Goal: Task Accomplishment & Management: Complete application form

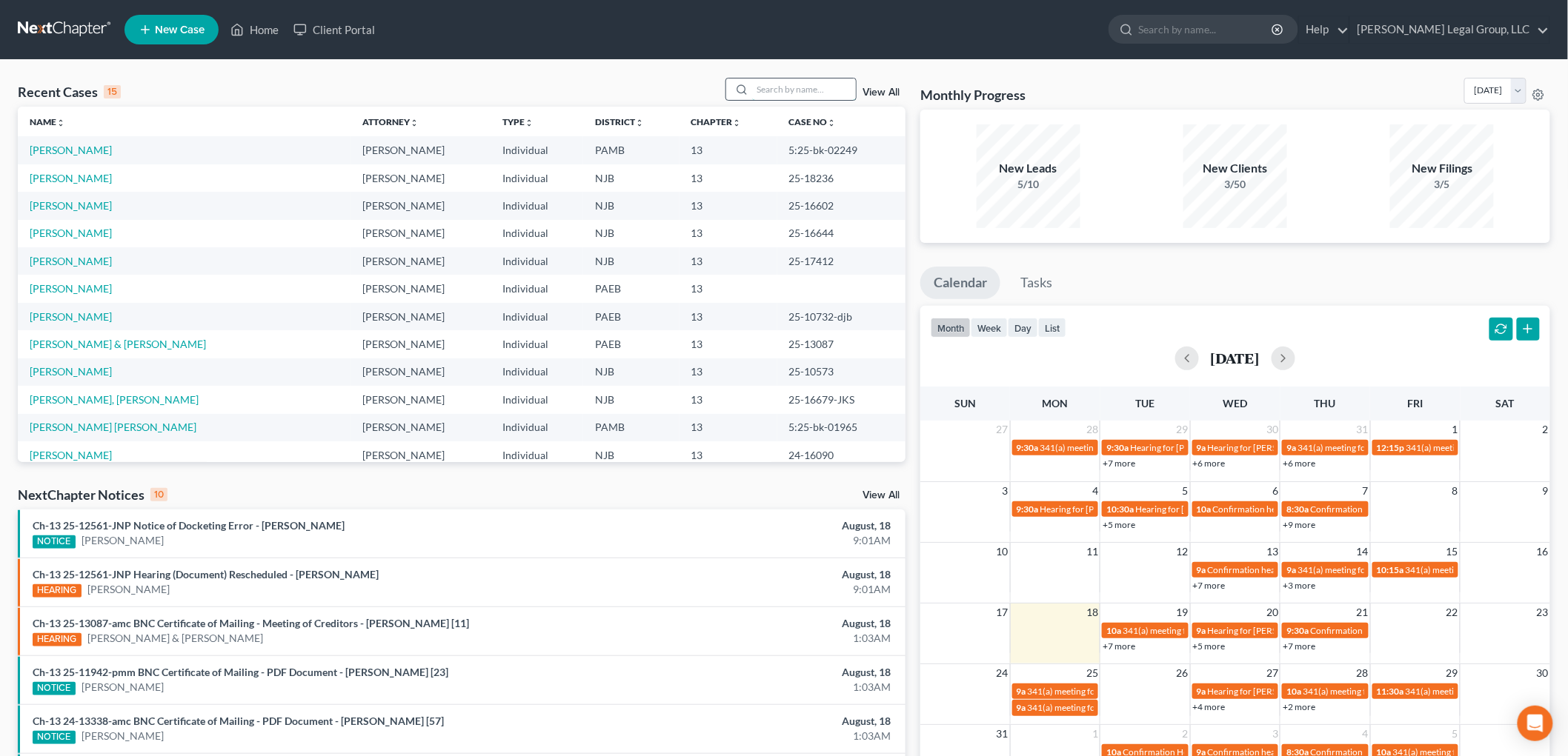
click at [811, 99] on input "search" at bounding box center [803, 89] width 104 height 22
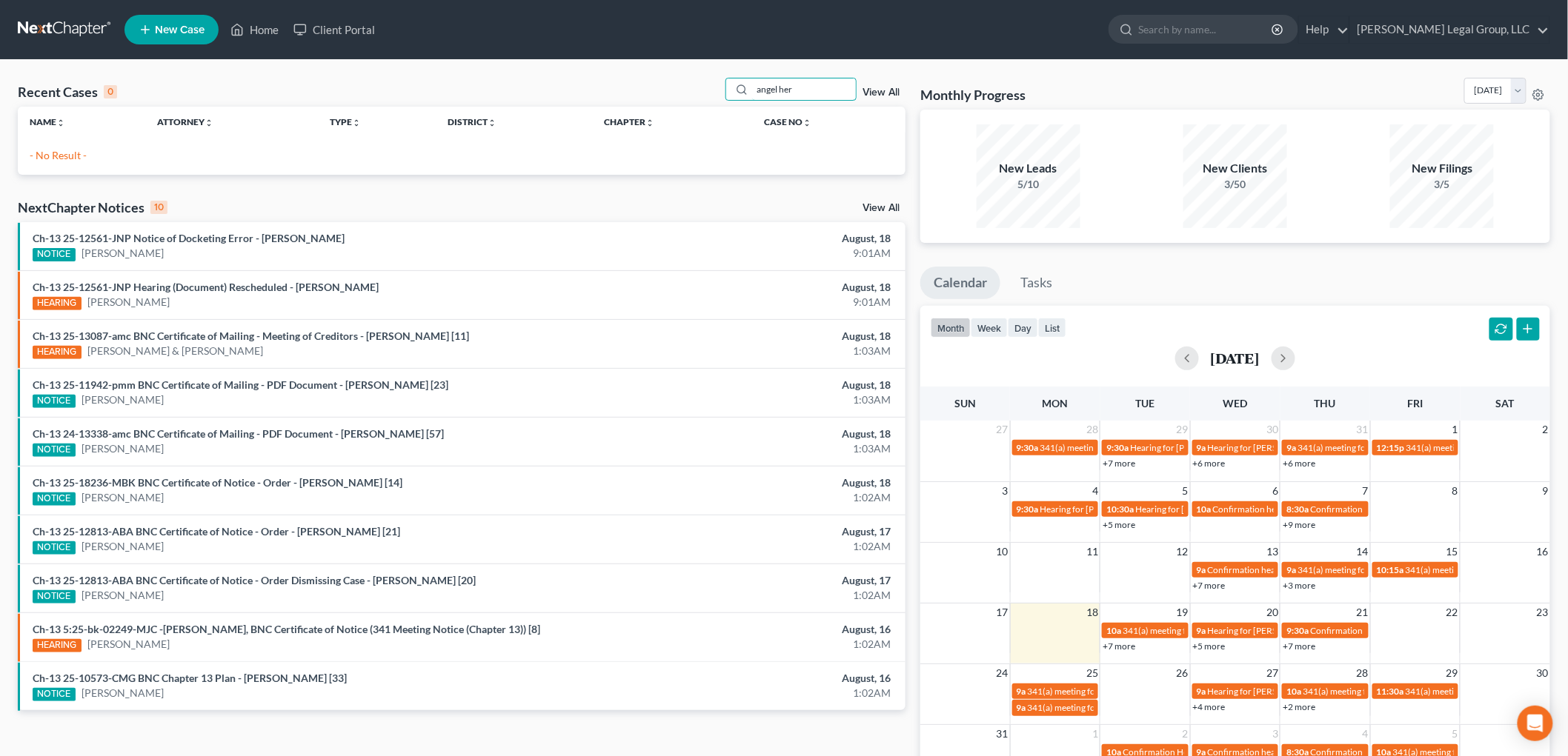
drag, startPoint x: 780, startPoint y: 92, endPoint x: 547, endPoint y: 77, distance: 233.5
click at [547, 77] on div "Recent Cases 0 angel her View All" at bounding box center [462, 92] width 888 height 29
type input "[PERSON_NAME]"
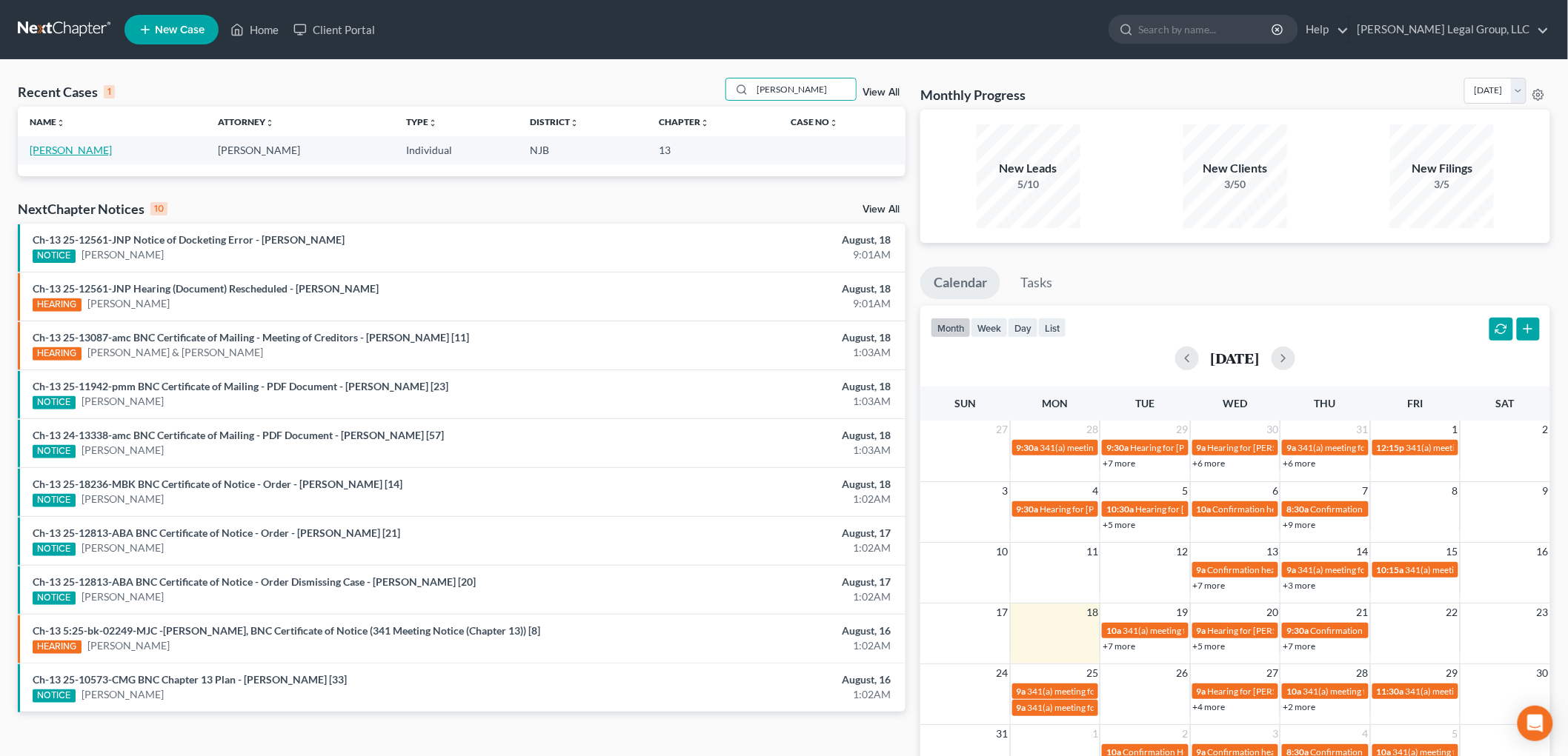
click at [89, 154] on link "[PERSON_NAME]" at bounding box center [71, 150] width 83 height 13
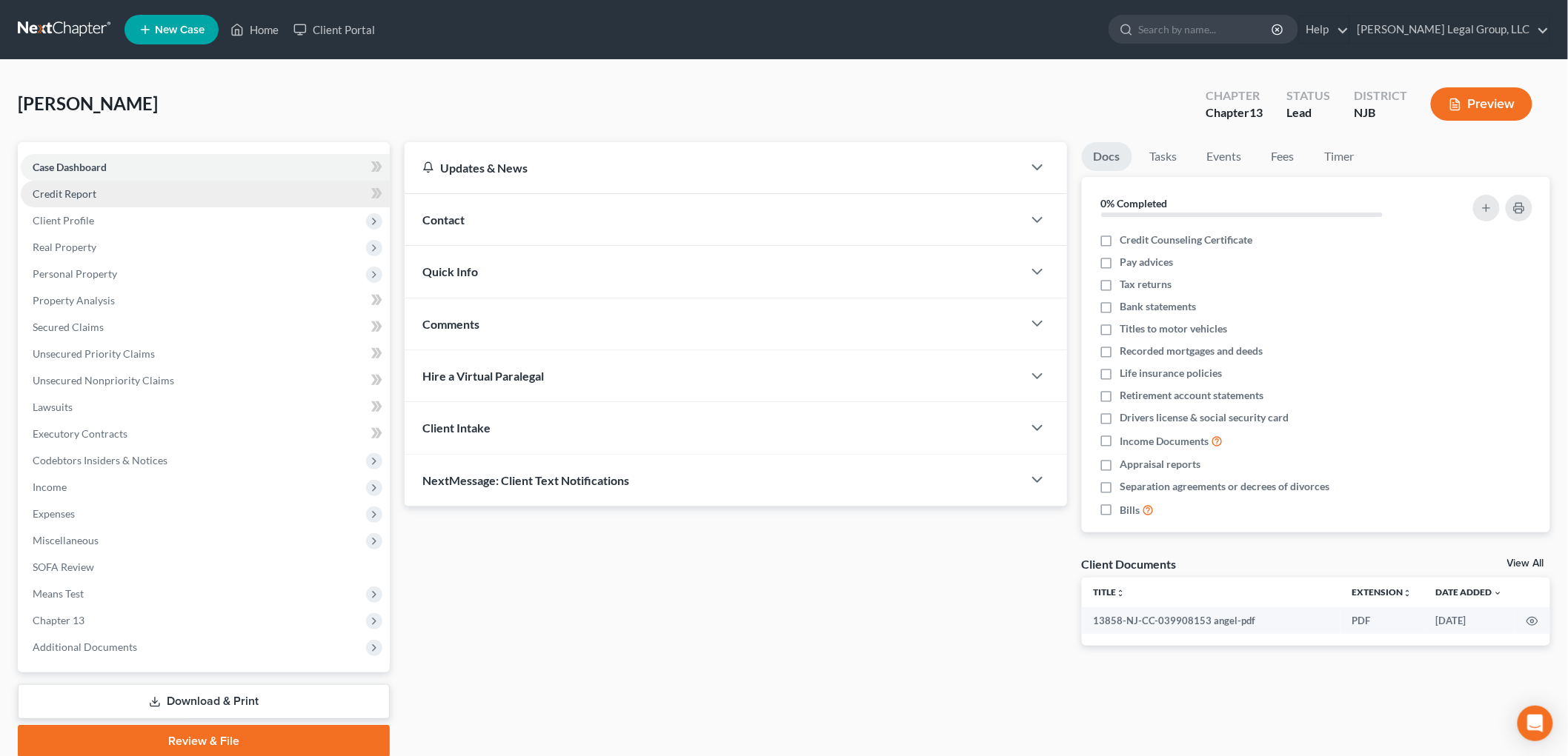
click at [99, 188] on link "Credit Report" at bounding box center [205, 194] width 369 height 27
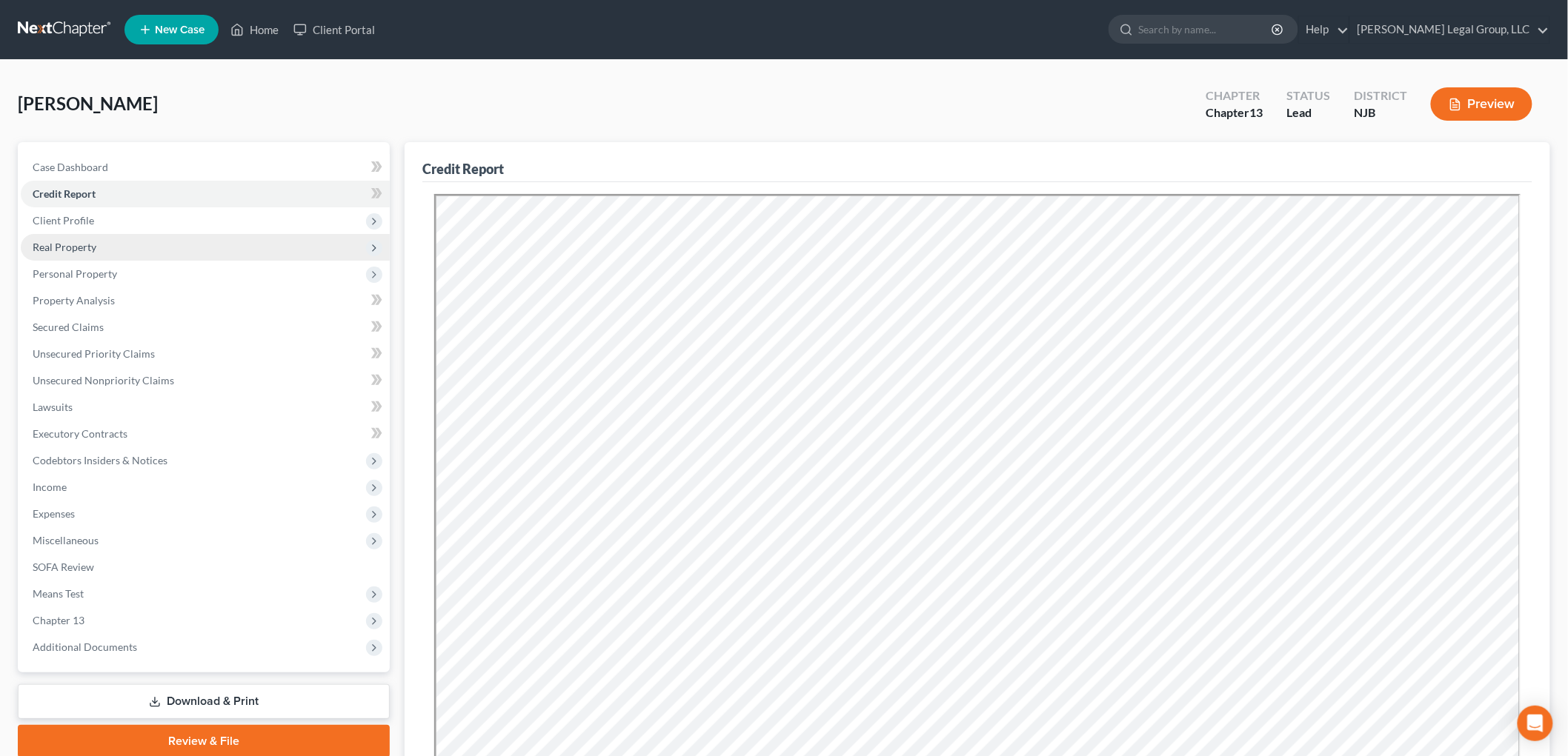
drag, startPoint x: 72, startPoint y: 239, endPoint x: 77, endPoint y: 249, distance: 11.2
click at [72, 241] on span "Real Property" at bounding box center [65, 247] width 64 height 13
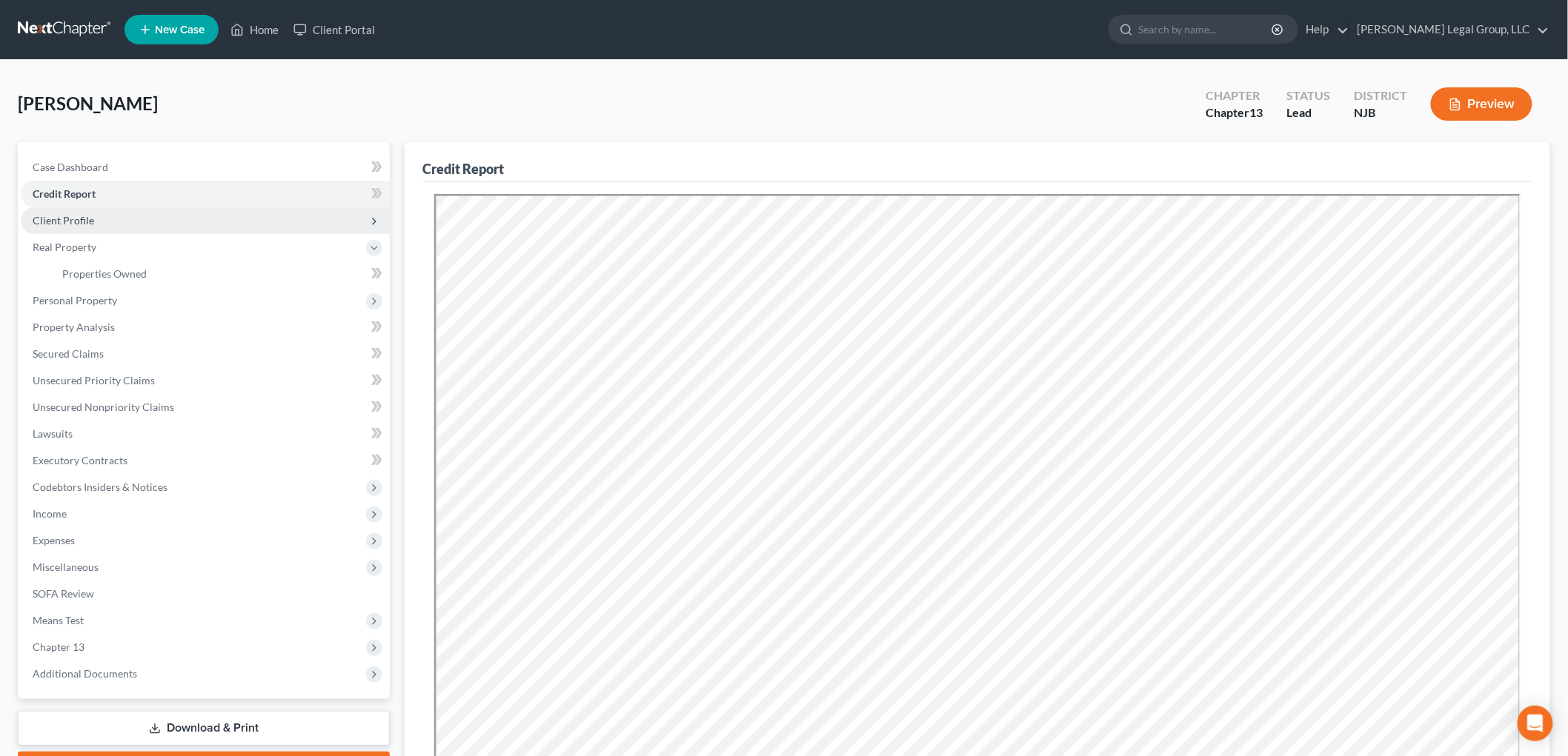
click at [82, 220] on span "Client Profile" at bounding box center [63, 220] width 61 height 13
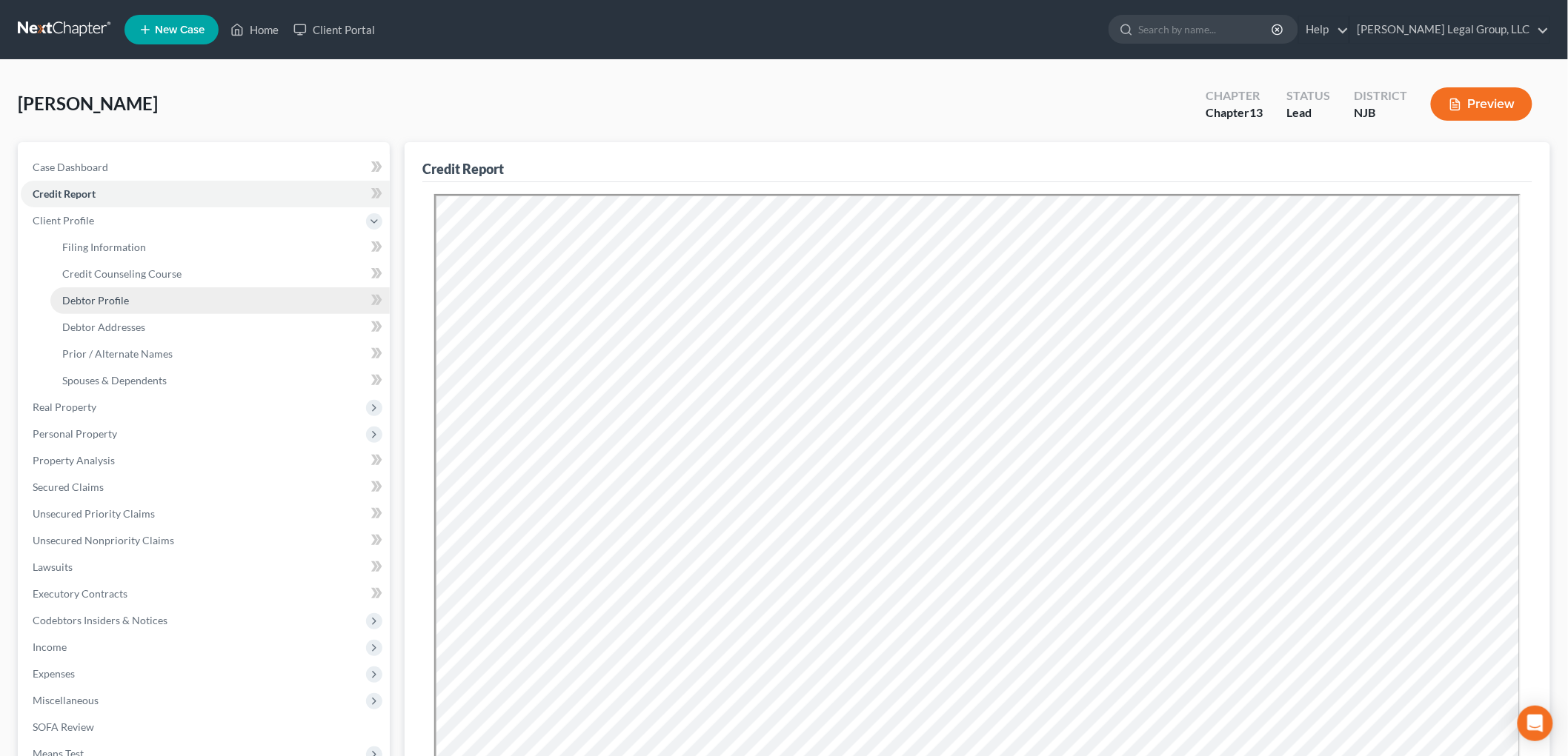
click at [151, 301] on link "Debtor Profile" at bounding box center [220, 300] width 339 height 27
select select "0"
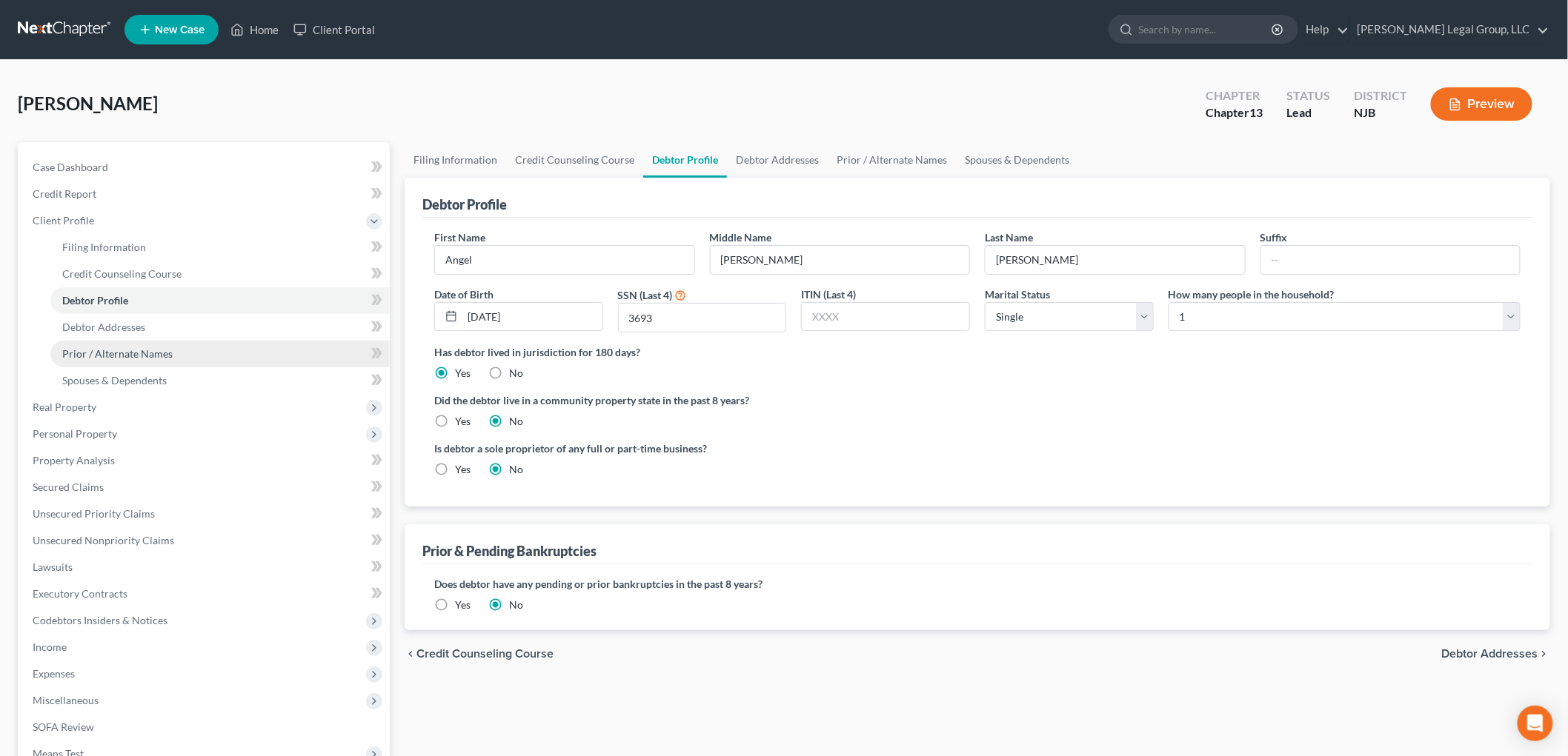
click at [145, 359] on span "Prior / Alternate Names" at bounding box center [117, 353] width 110 height 13
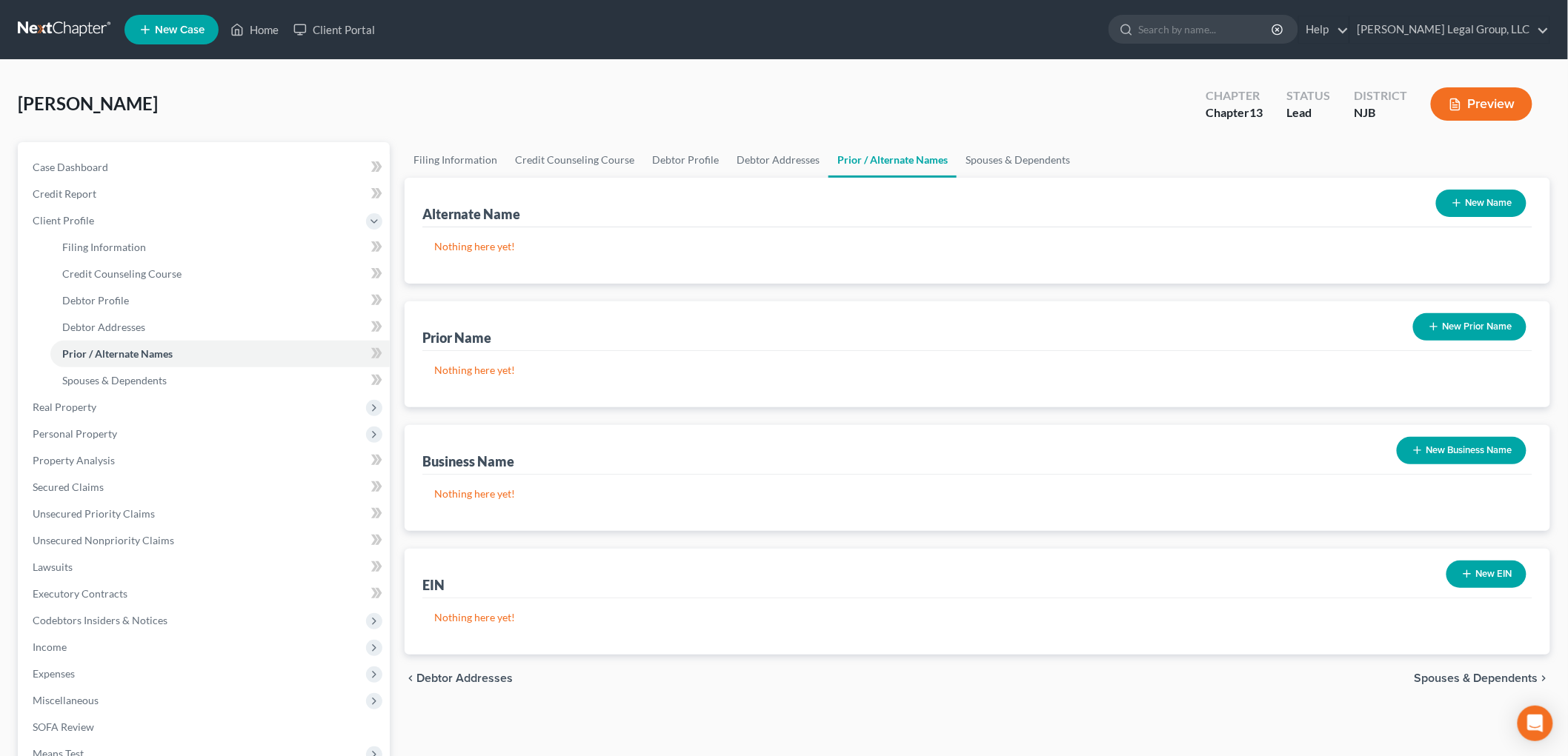
click at [1463, 319] on button "New Prior Name" at bounding box center [1470, 327] width 114 height 28
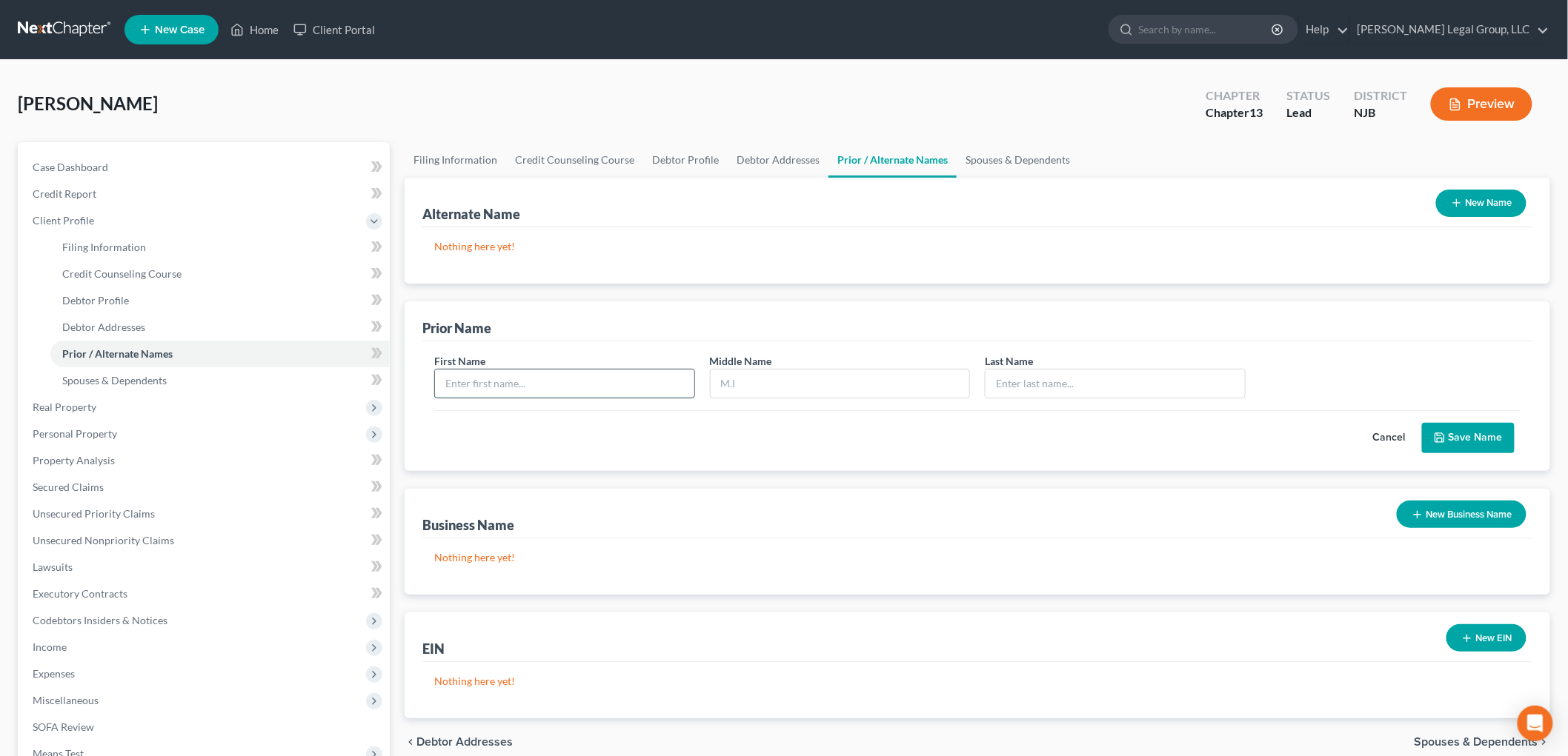
click at [556, 386] on input "text" at bounding box center [564, 384] width 259 height 28
type input "Anyelin"
type input "[PERSON_NAME]"
click at [556, 386] on input "Anyelin" at bounding box center [564, 384] width 259 height 28
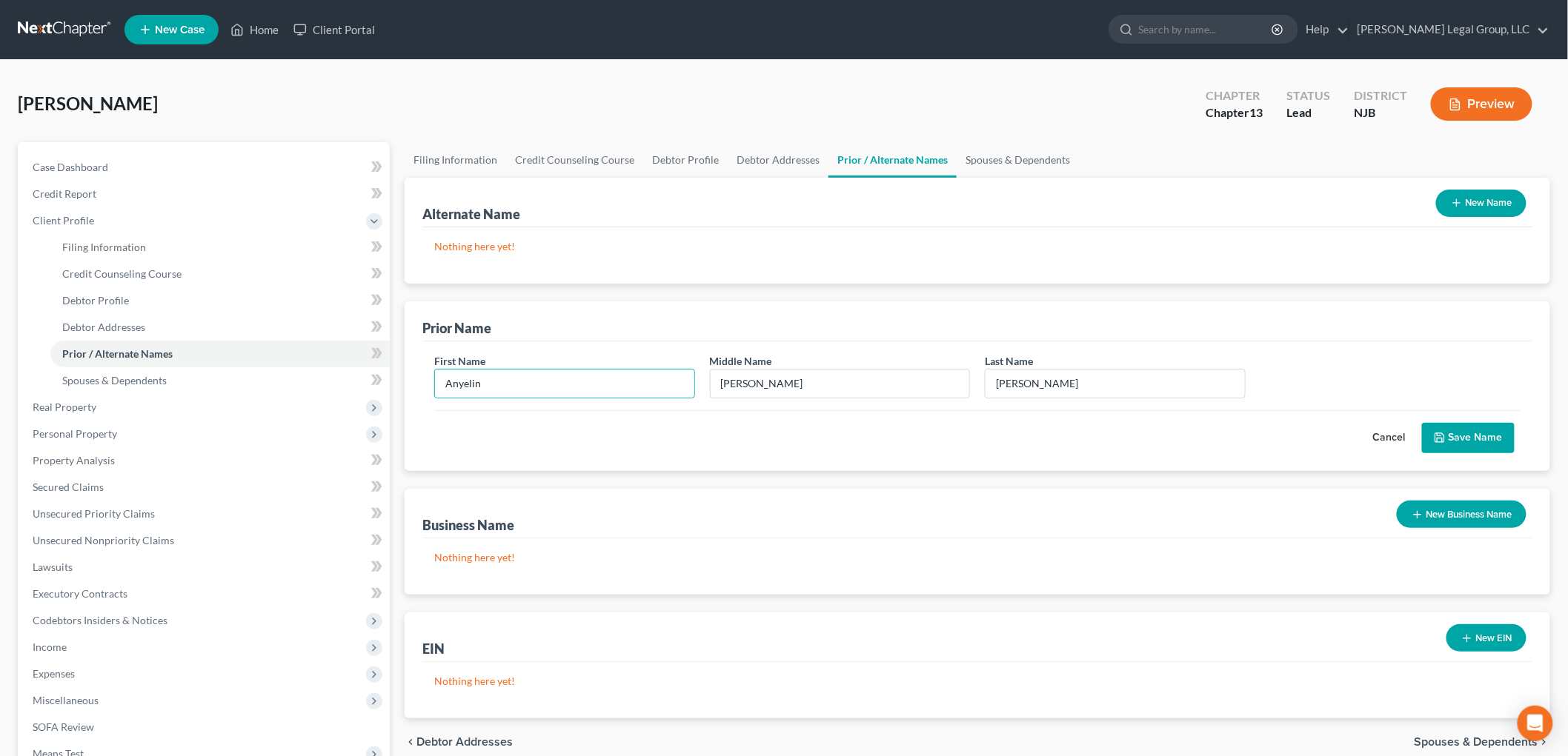
click at [1490, 439] on button "Save Name" at bounding box center [1468, 439] width 93 height 31
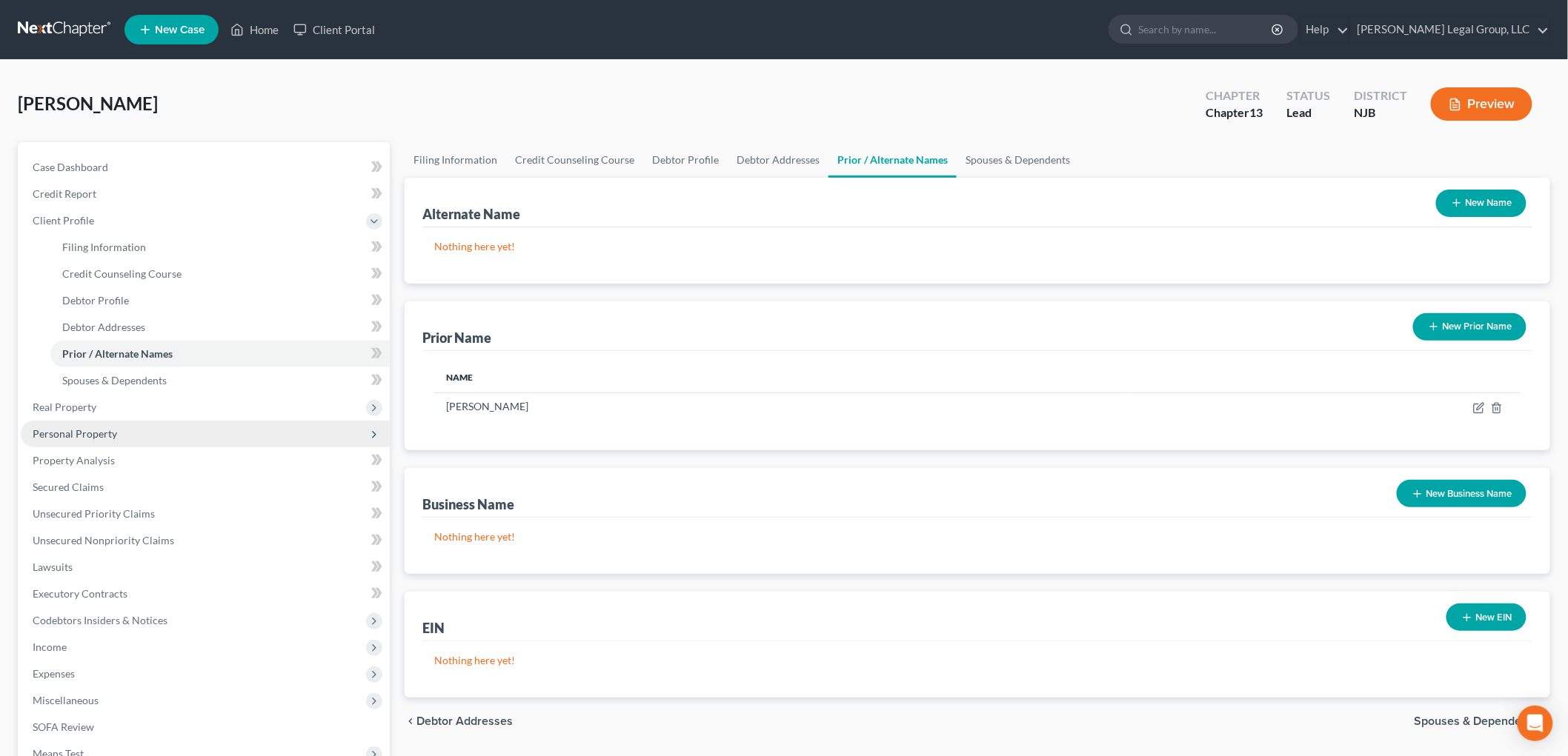
click at [87, 439] on span "Personal Property" at bounding box center [75, 433] width 84 height 13
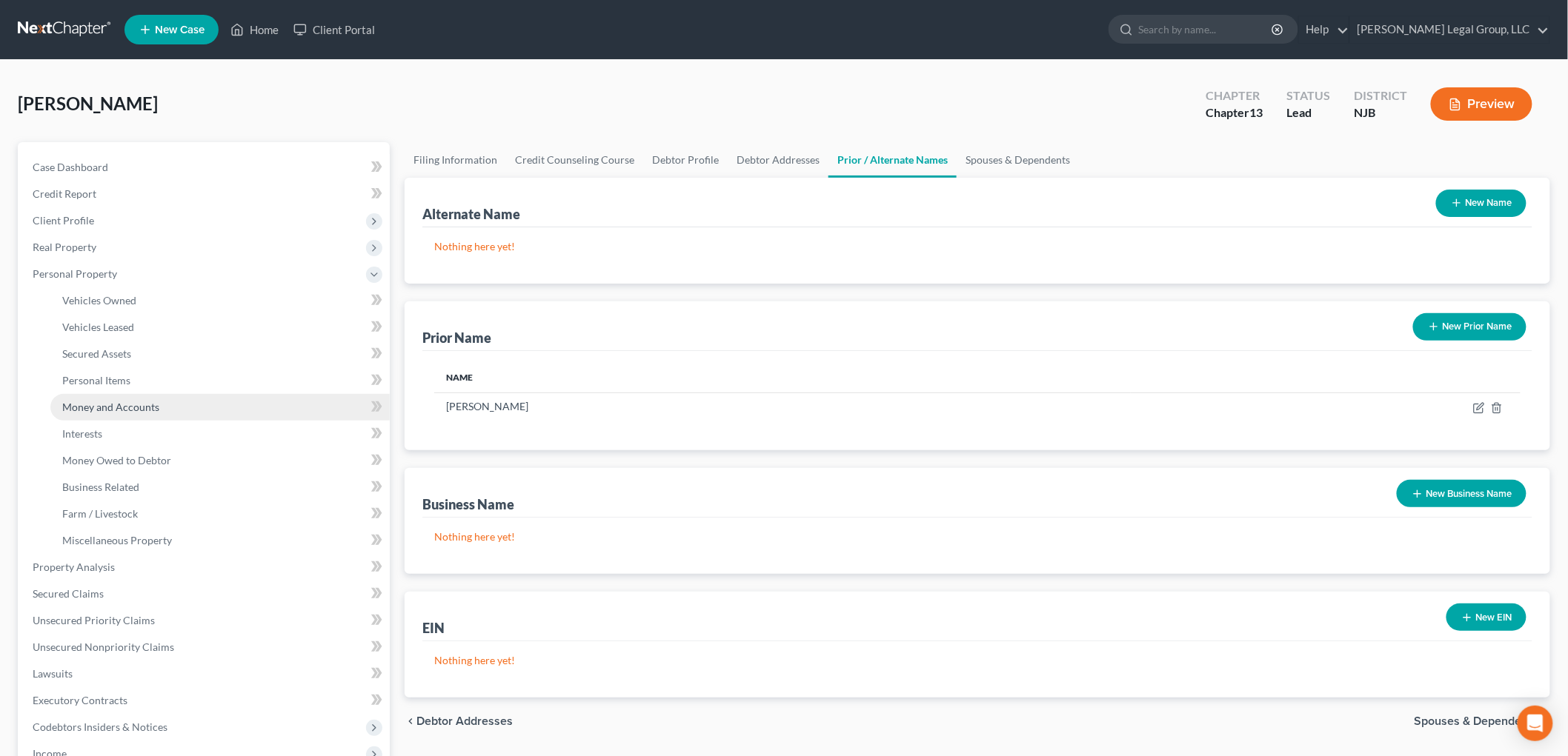
click at [121, 401] on span "Money and Accounts" at bounding box center [110, 407] width 97 height 13
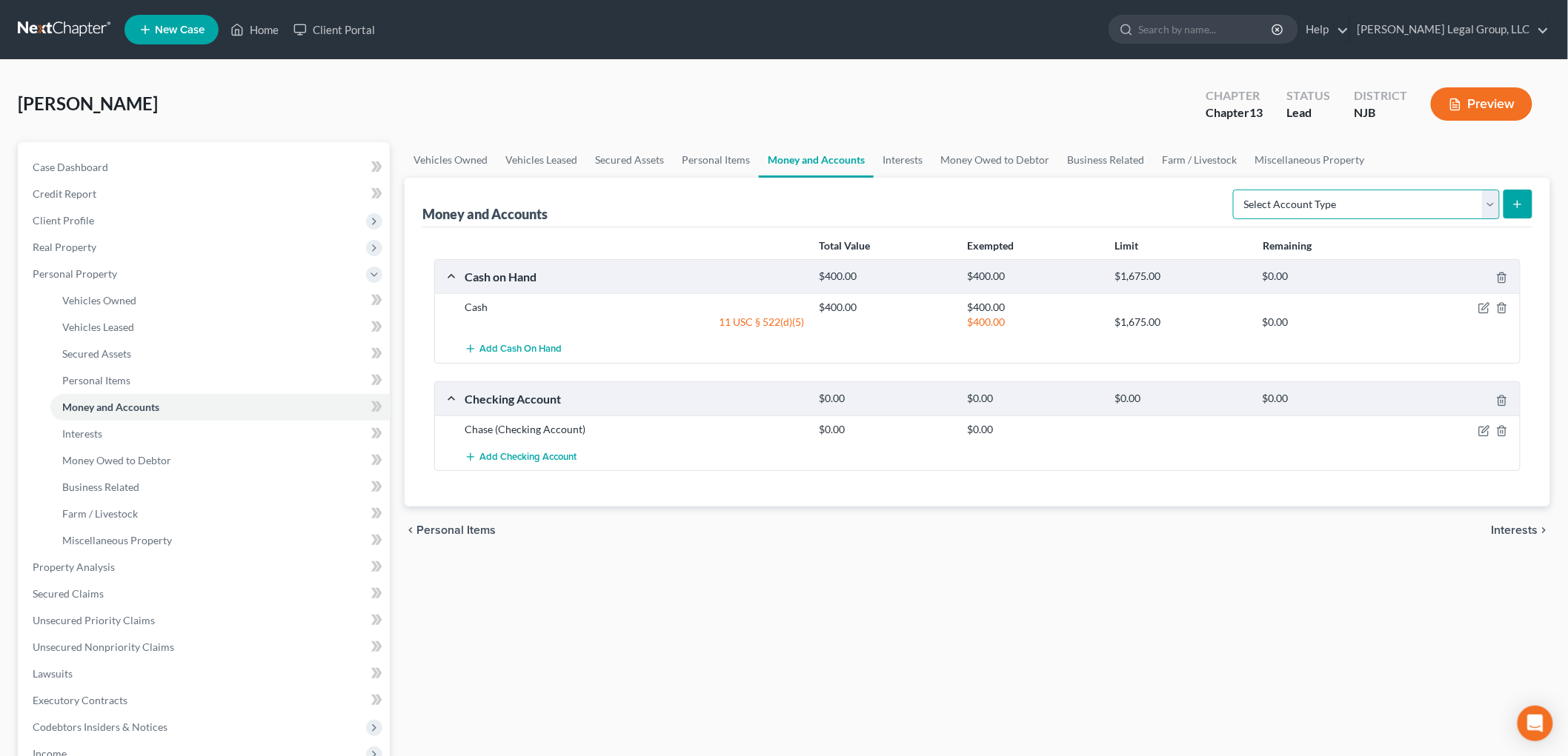
drag, startPoint x: 1337, startPoint y: 211, endPoint x: 1332, endPoint y: 218, distance: 8.6
click at [1337, 211] on select "Select Account Type Brokerage Cash on Hand Certificates of Deposit Checking Acc…" at bounding box center [1366, 205] width 267 height 29
select select "checking"
click at [1236, 190] on select "Select Account Type Brokerage Cash on Hand Certificates of Deposit Checking Acc…" at bounding box center [1366, 205] width 267 height 29
click at [1517, 208] on icon "submit" at bounding box center [1517, 205] width 12 height 12
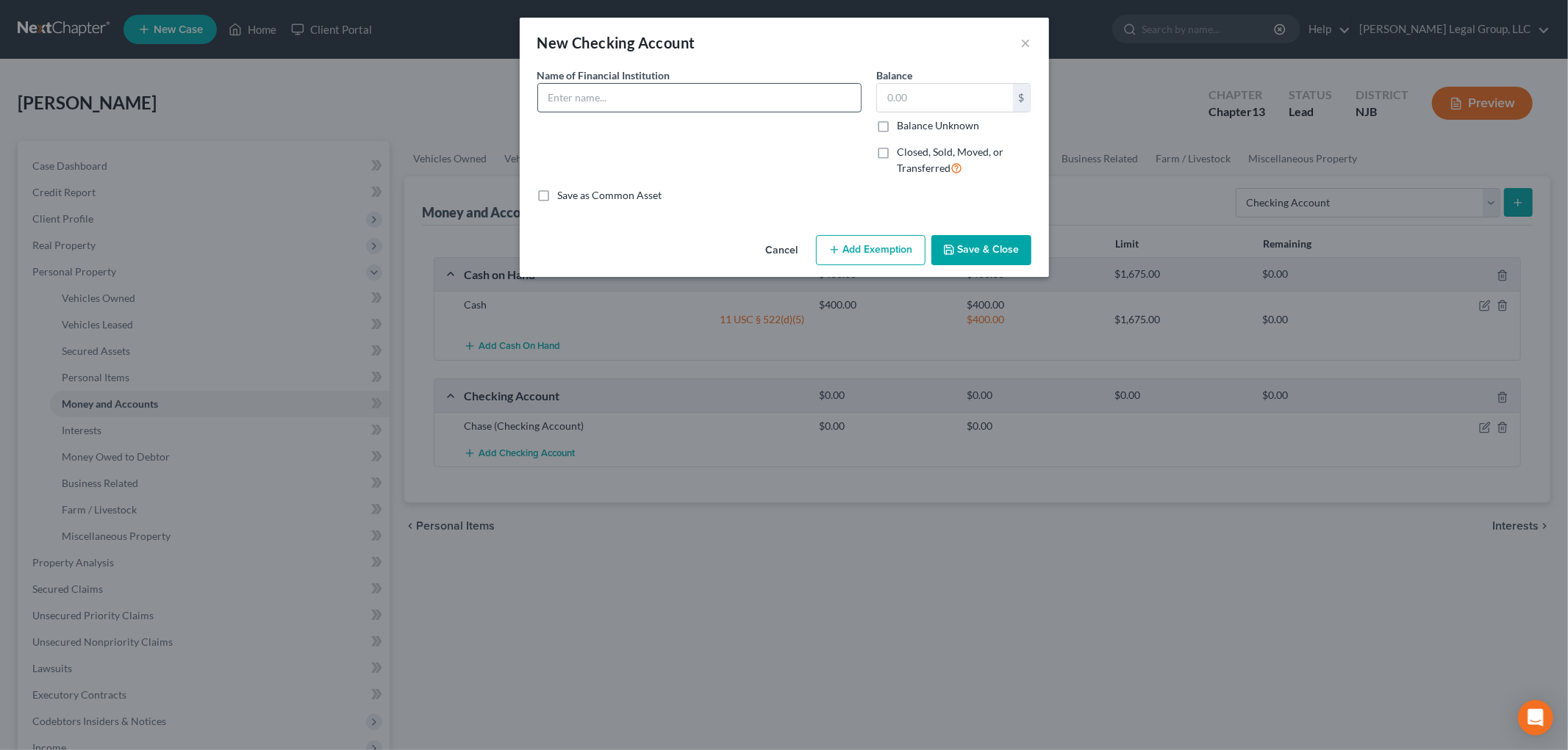
click at [687, 98] on input "text" at bounding box center [700, 97] width 323 height 28
type input "Bank of America Adv SafeBalance Banking"
click at [971, 252] on button "Save & Close" at bounding box center [981, 251] width 100 height 31
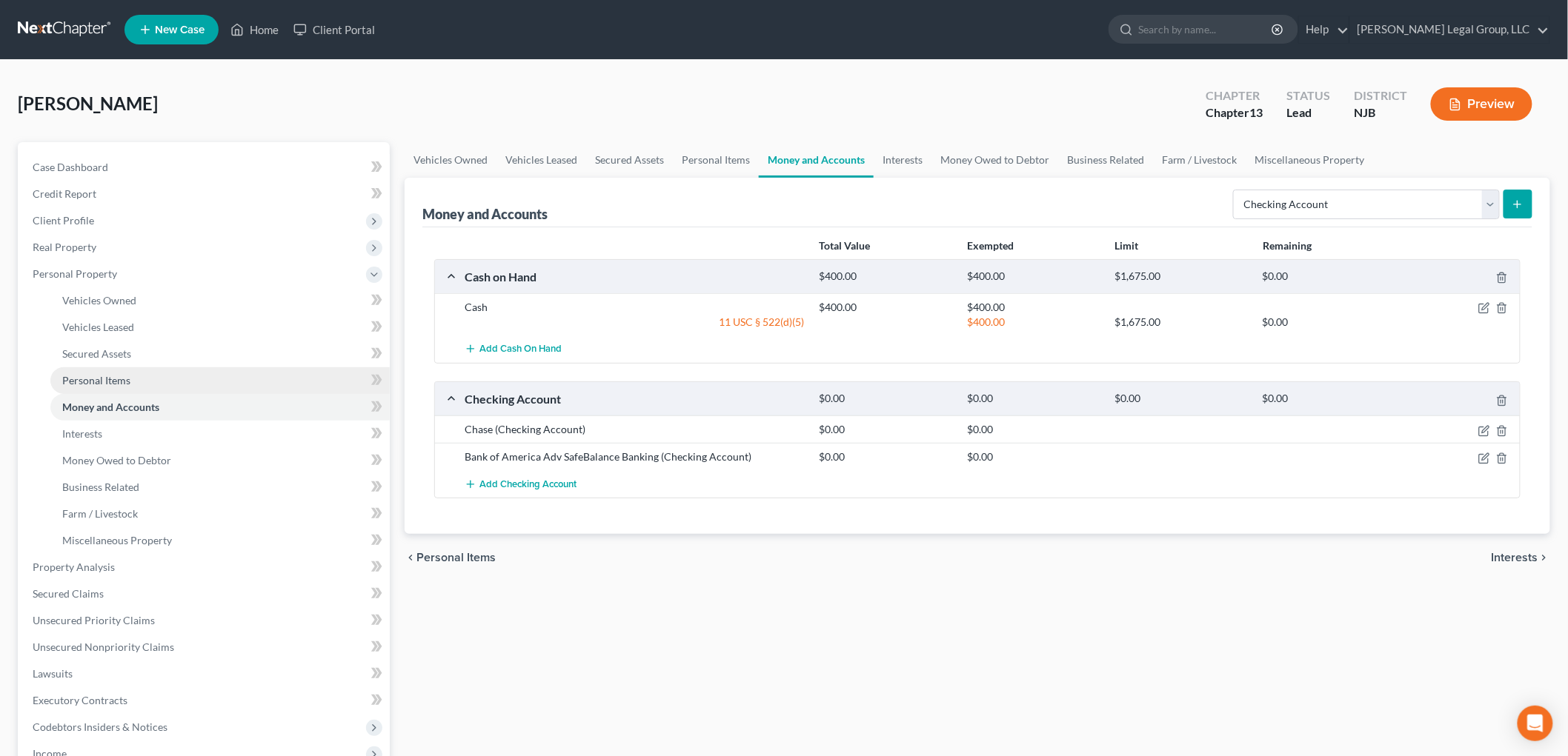
click at [165, 383] on link "Personal Items" at bounding box center [220, 380] width 339 height 27
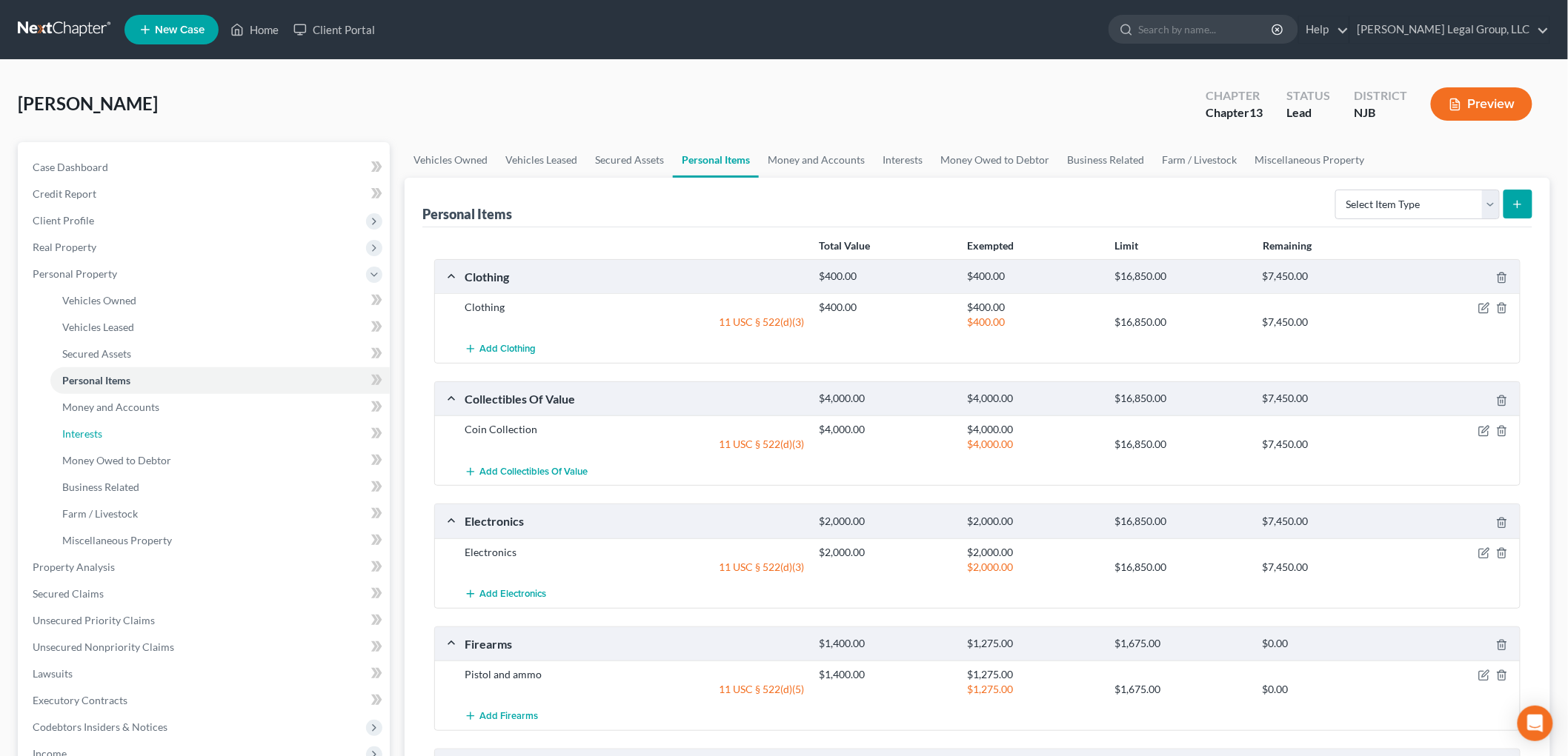
click at [122, 430] on link "Interests" at bounding box center [220, 433] width 339 height 27
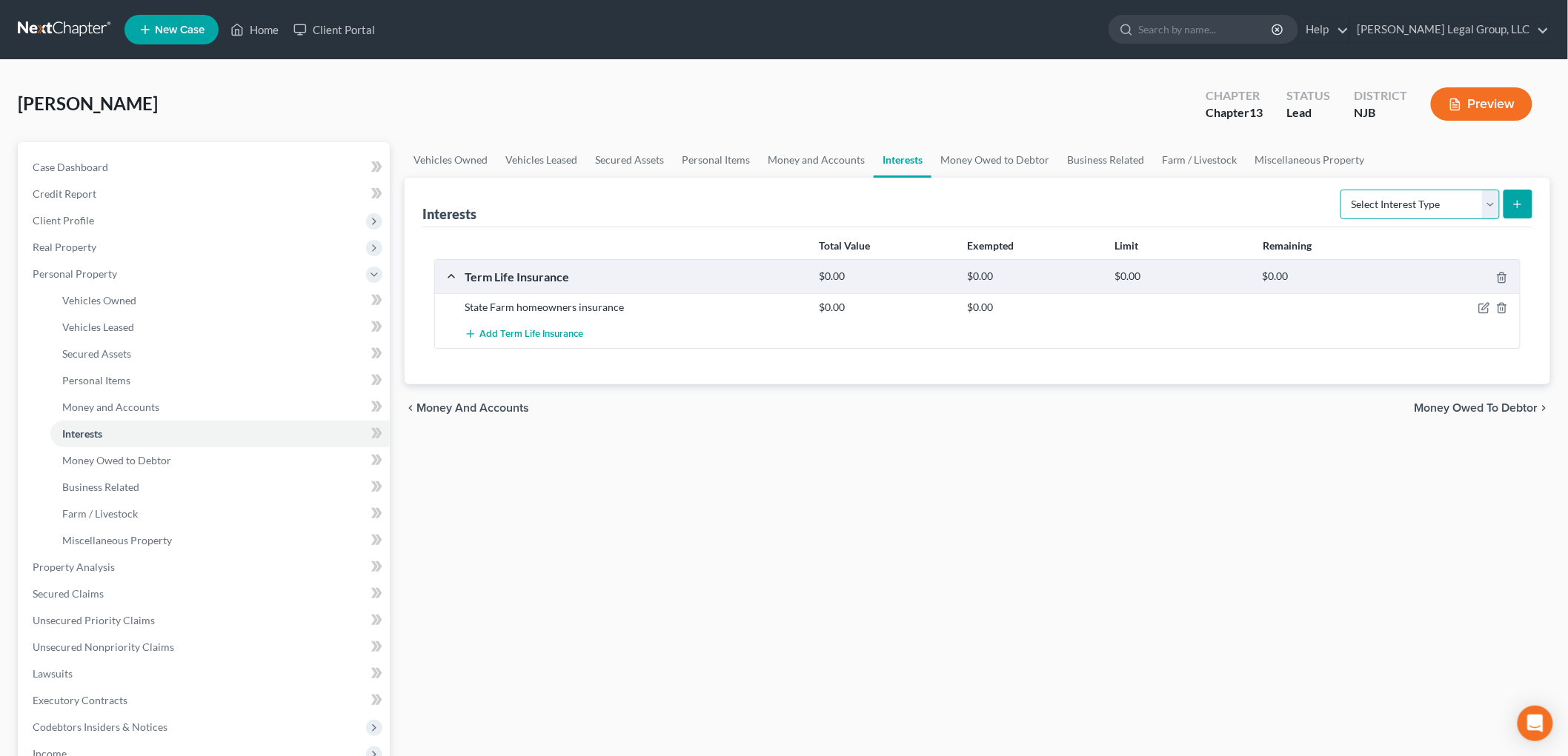
click at [1398, 213] on select "Select Interest Type 401K Annuity Bond Education IRA Government Bond Government…" at bounding box center [1419, 205] width 159 height 29
select select "term_life_insurance"
click at [1343, 190] on select "Select Interest Type 401K Annuity Bond Education IRA Government Bond Government…" at bounding box center [1419, 205] width 159 height 29
click at [1510, 200] on button "submit" at bounding box center [1518, 205] width 29 height 29
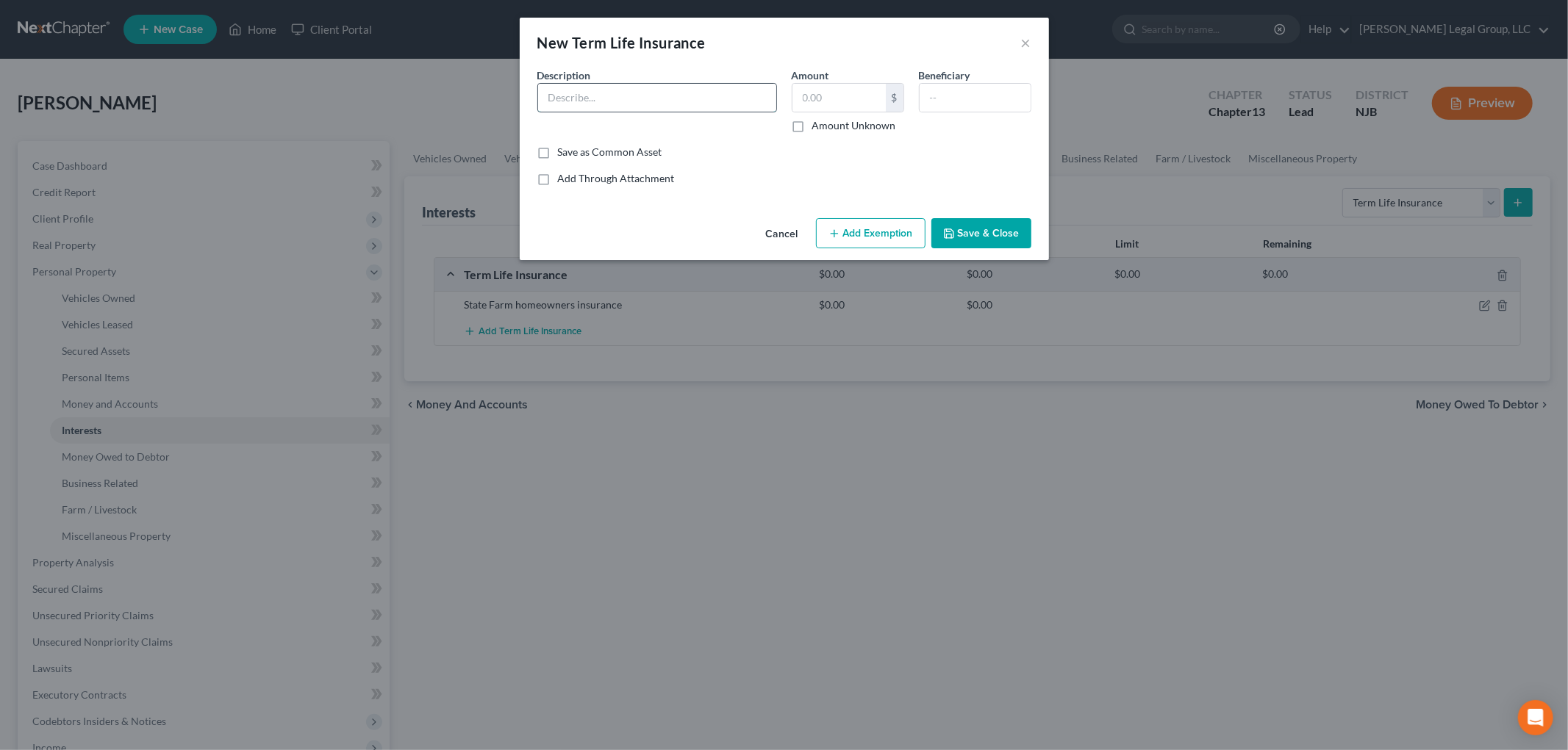
click at [671, 88] on input "text" at bounding box center [657, 97] width 238 height 28
type input "Progressive auto insurance"
click at [944, 103] on input "text" at bounding box center [976, 97] width 111 height 28
type input "debtor"
click at [883, 128] on label "Amount Unknown" at bounding box center [854, 125] width 84 height 15
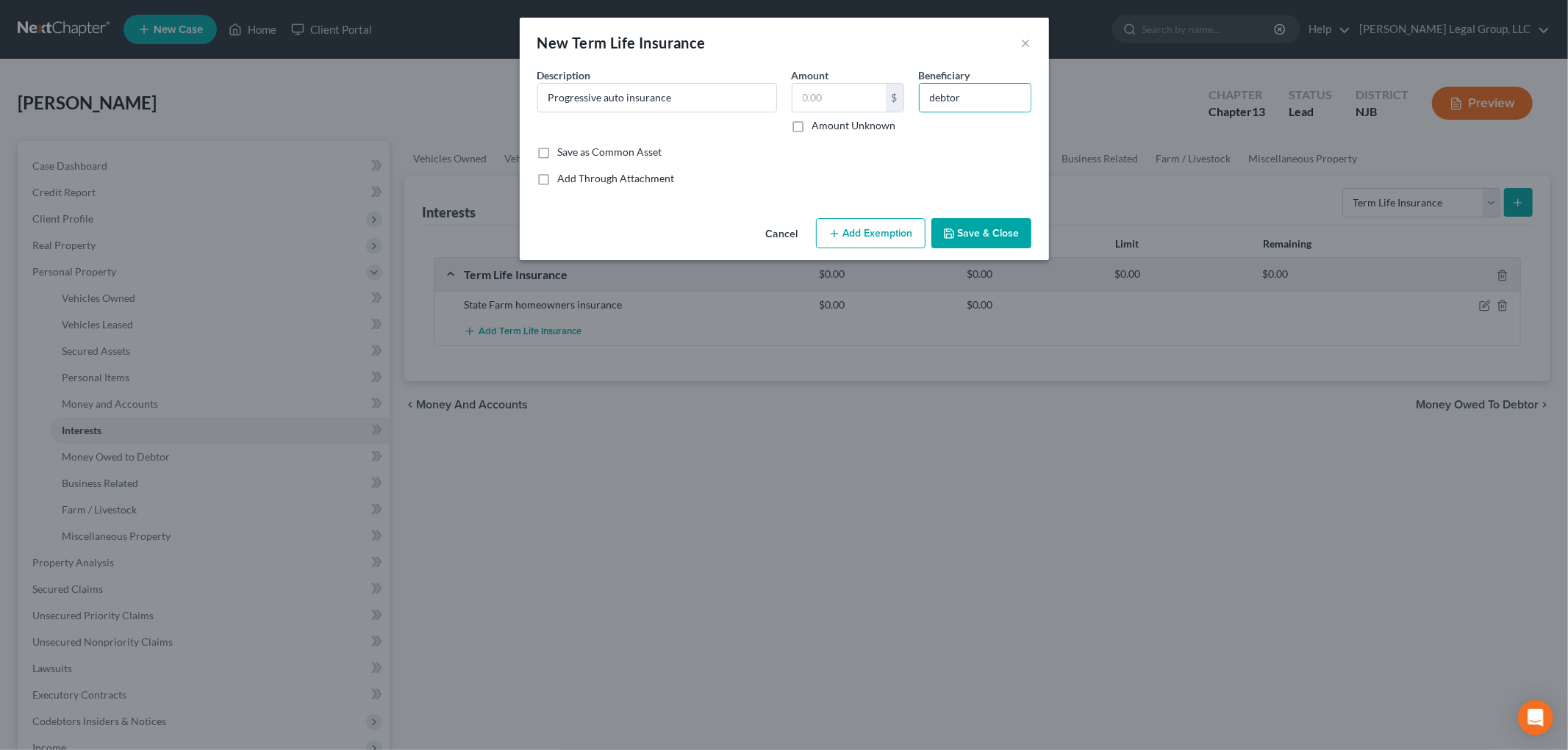
click at [828, 128] on input "Amount Unknown" at bounding box center [823, 123] width 9 height 9
checkbox input "true"
click at [1001, 228] on button "Save & Close" at bounding box center [981, 234] width 100 height 31
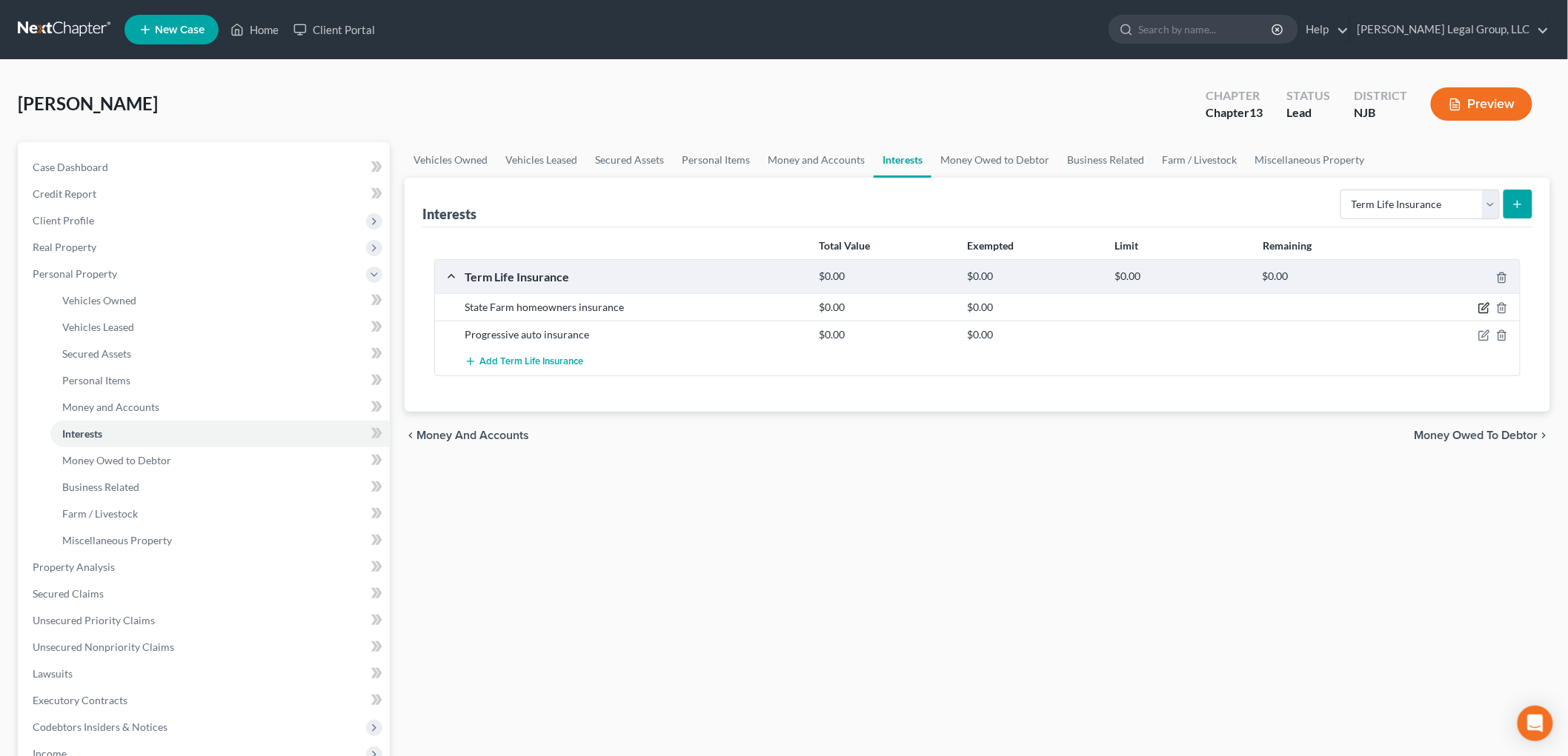
click at [1487, 310] on icon "button" at bounding box center [1484, 308] width 12 height 12
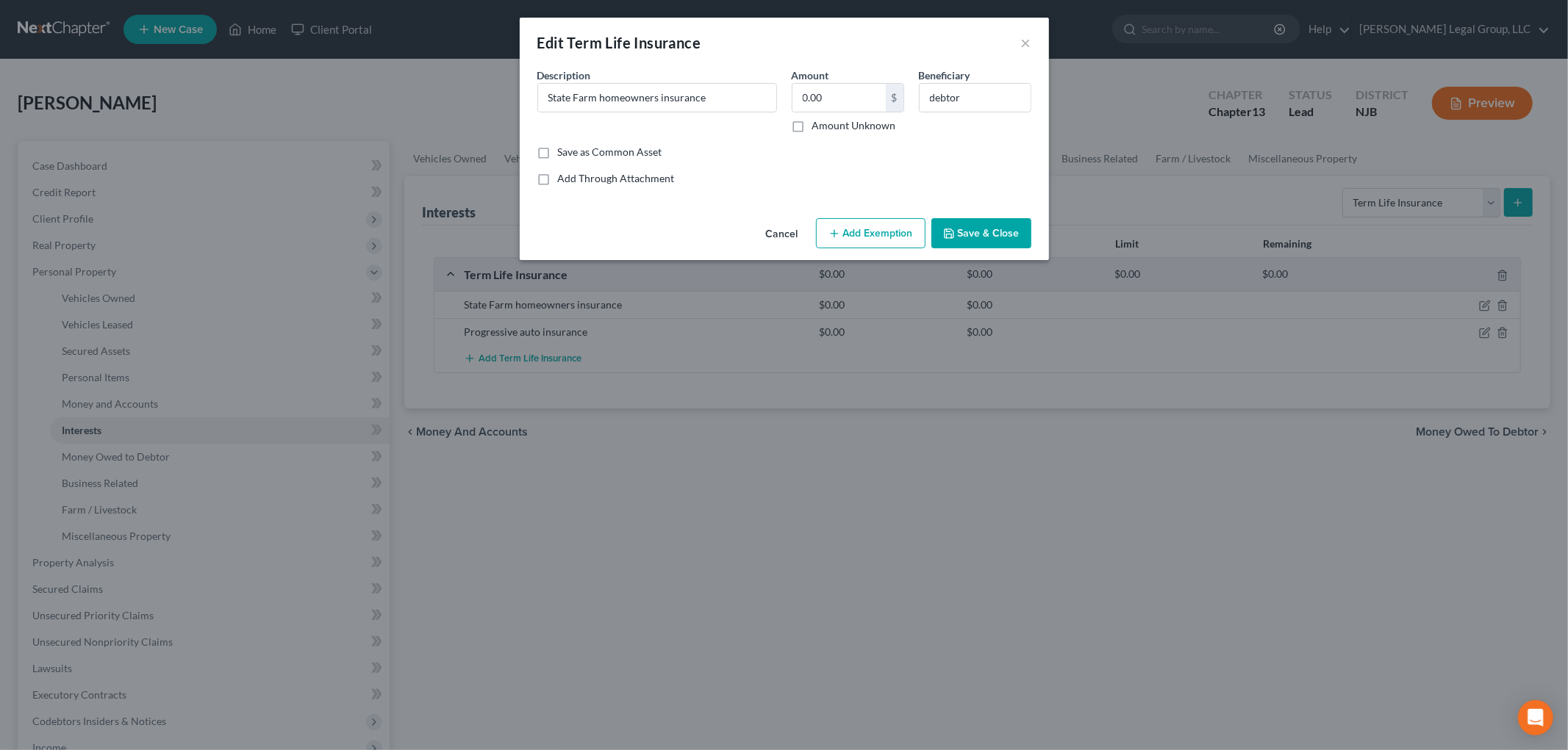
click at [855, 128] on label "Amount Unknown" at bounding box center [854, 125] width 84 height 15
click at [828, 128] on input "Amount Unknown" at bounding box center [823, 123] width 9 height 9
checkbox input "true"
click at [989, 235] on button "Save & Close" at bounding box center [981, 234] width 100 height 31
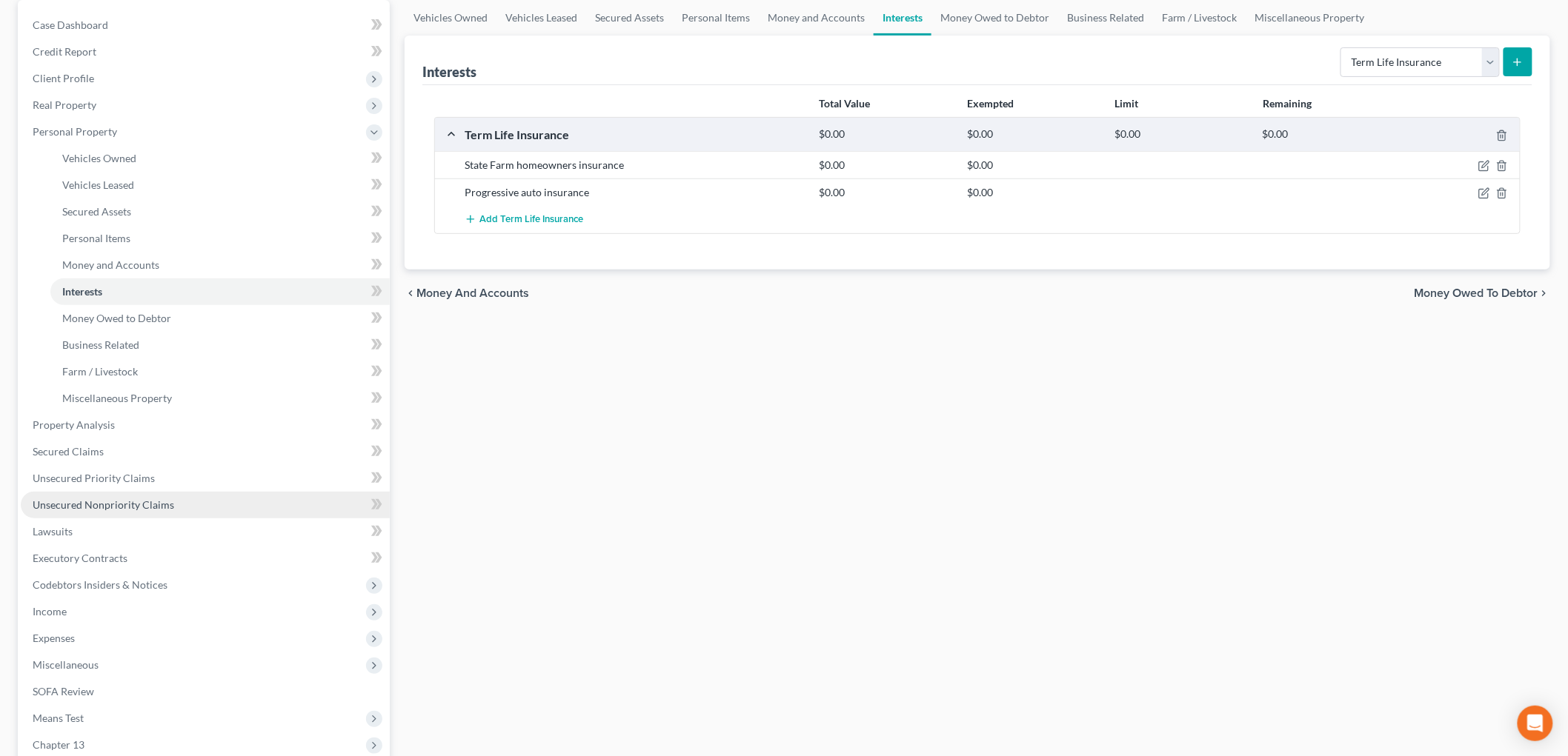
scroll to position [164, 0]
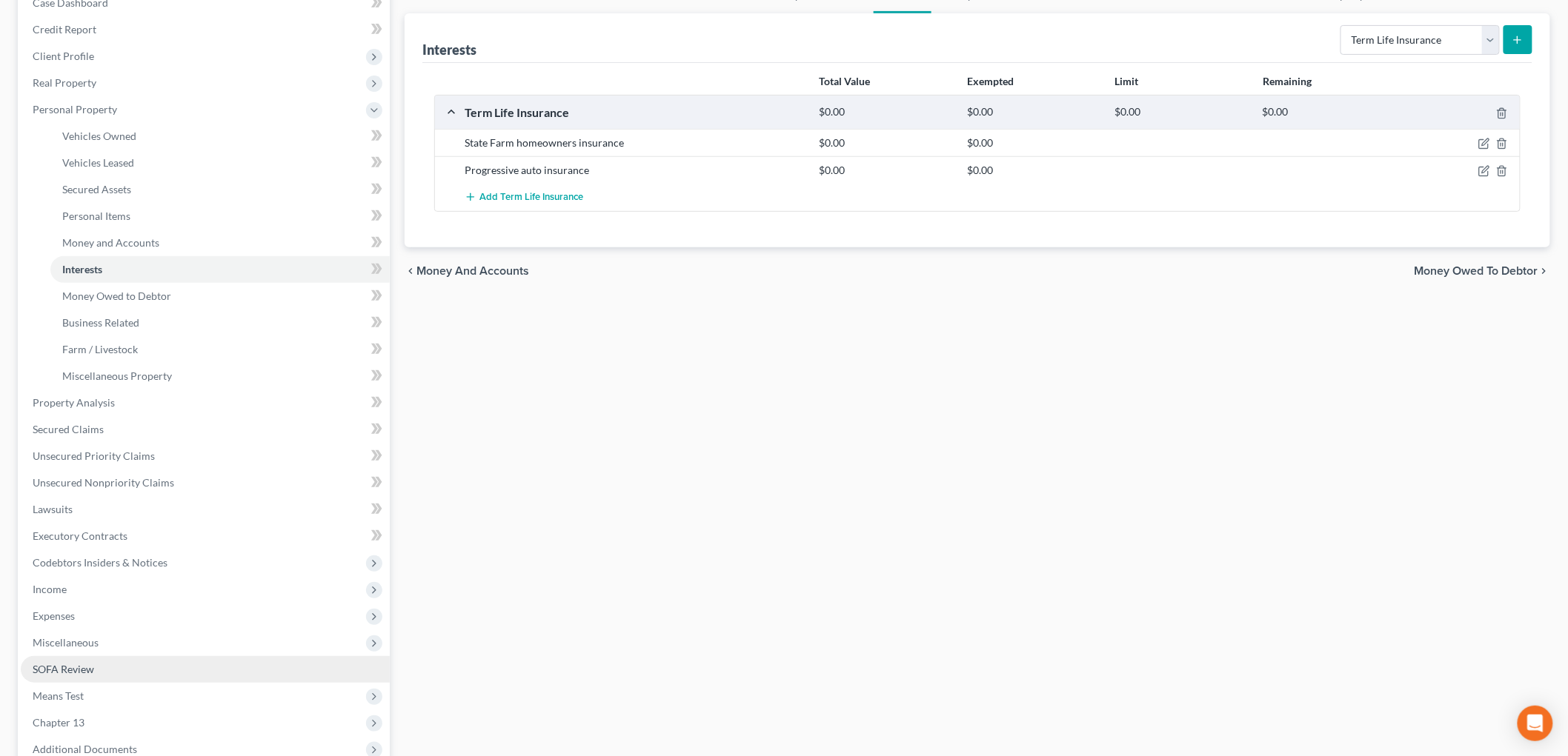
click at [109, 665] on link "SOFA Review" at bounding box center [205, 669] width 369 height 27
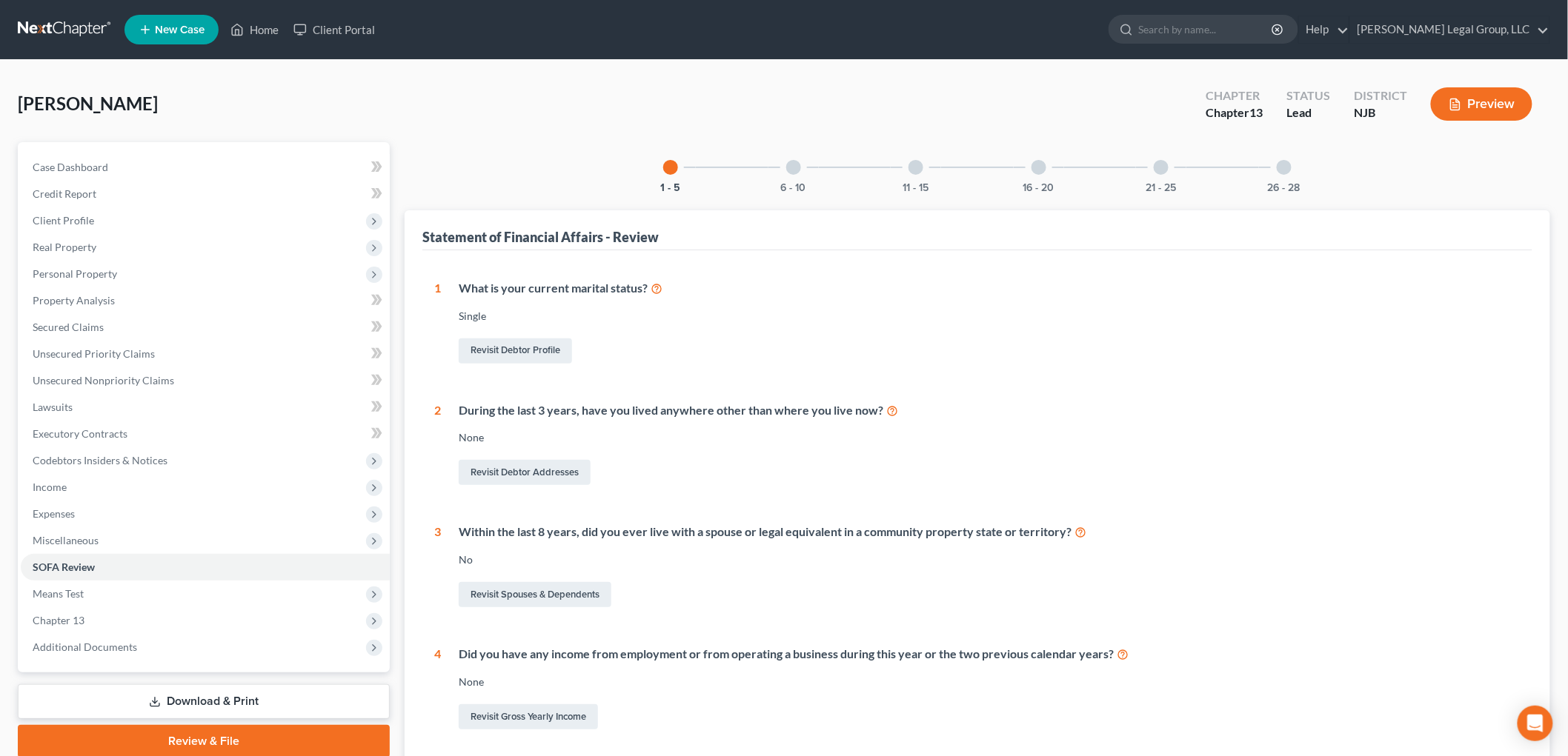
click at [802, 174] on div "6 - 10" at bounding box center [793, 167] width 51 height 51
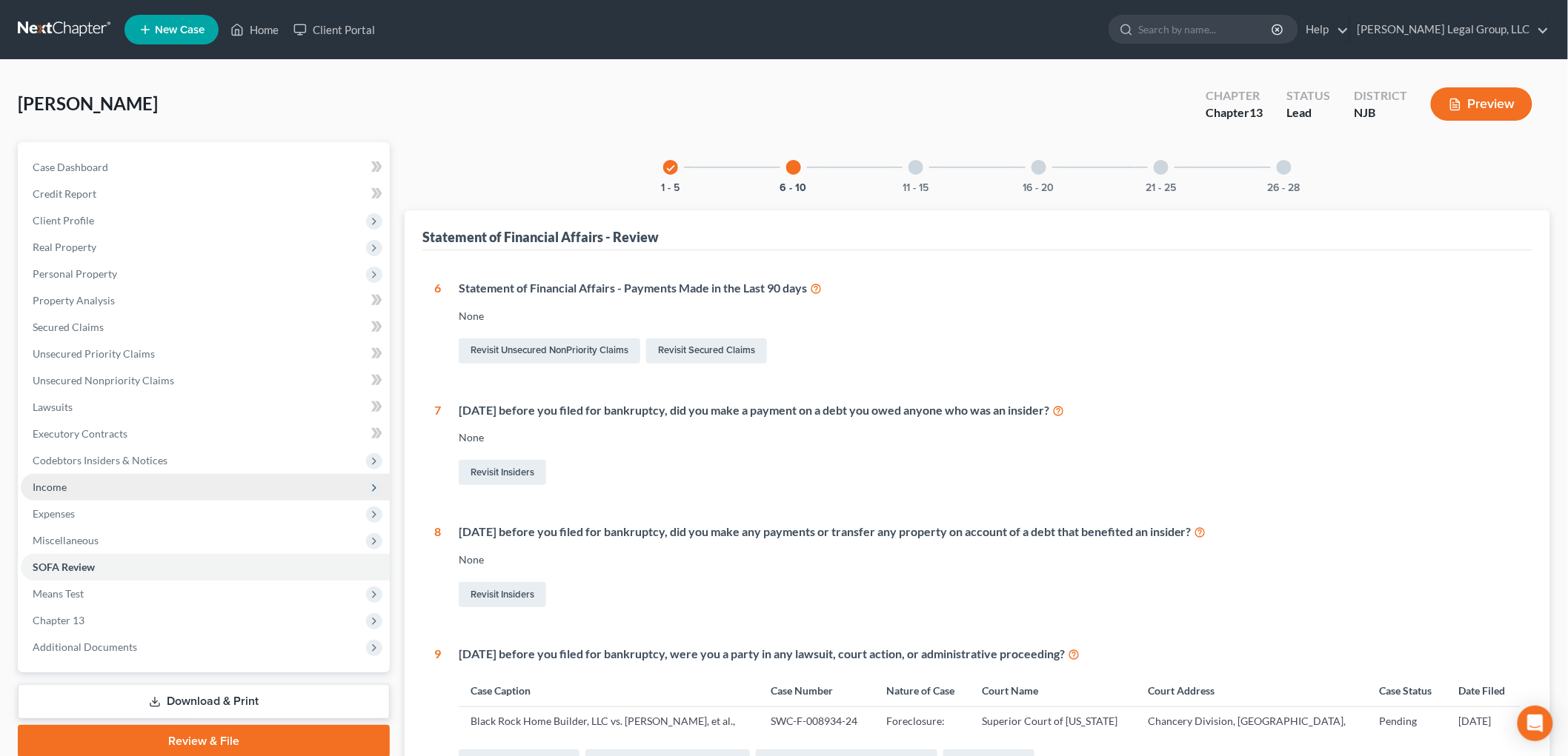
click at [71, 489] on span "Income" at bounding box center [205, 487] width 369 height 27
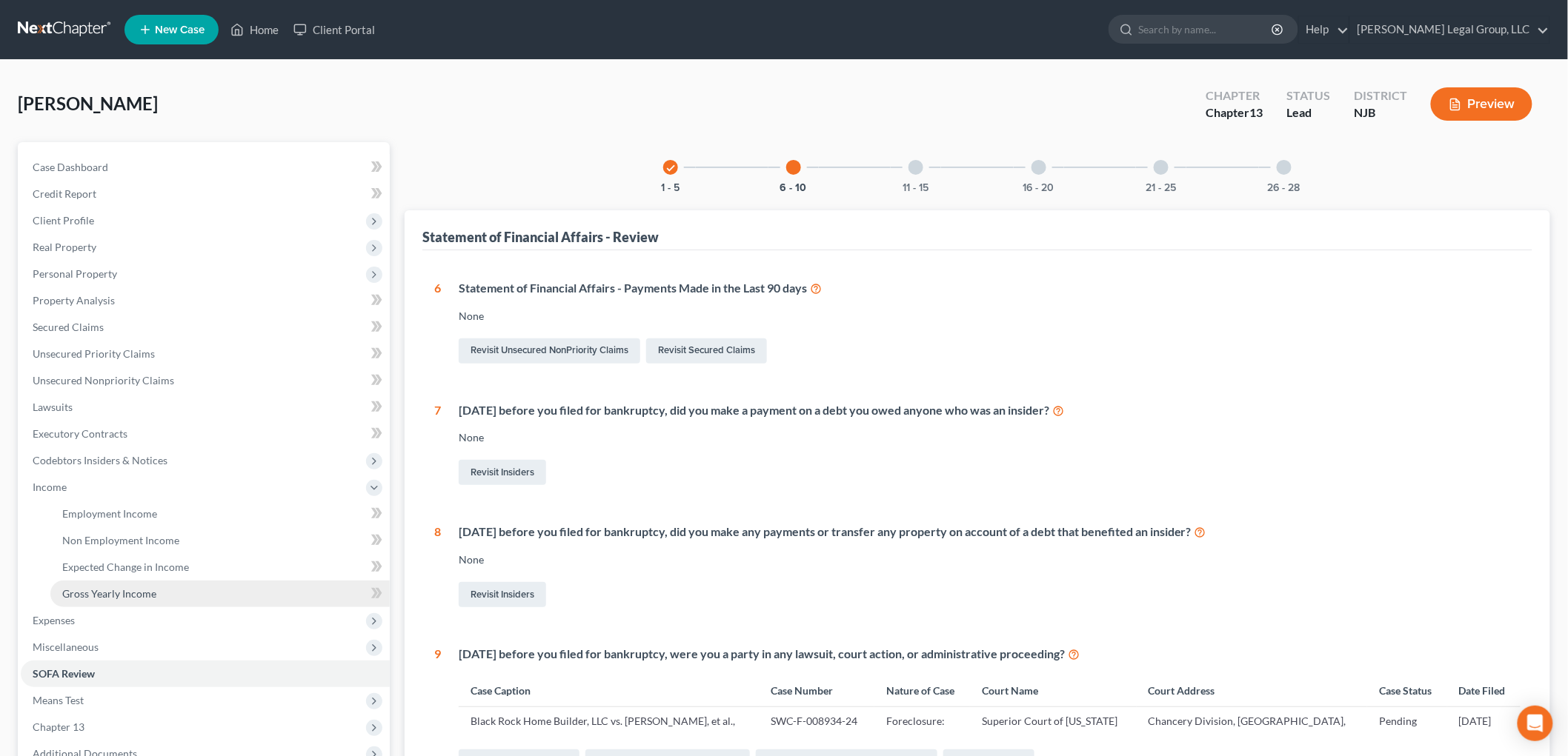
click at [128, 584] on link "Gross Yearly Income" at bounding box center [220, 593] width 339 height 27
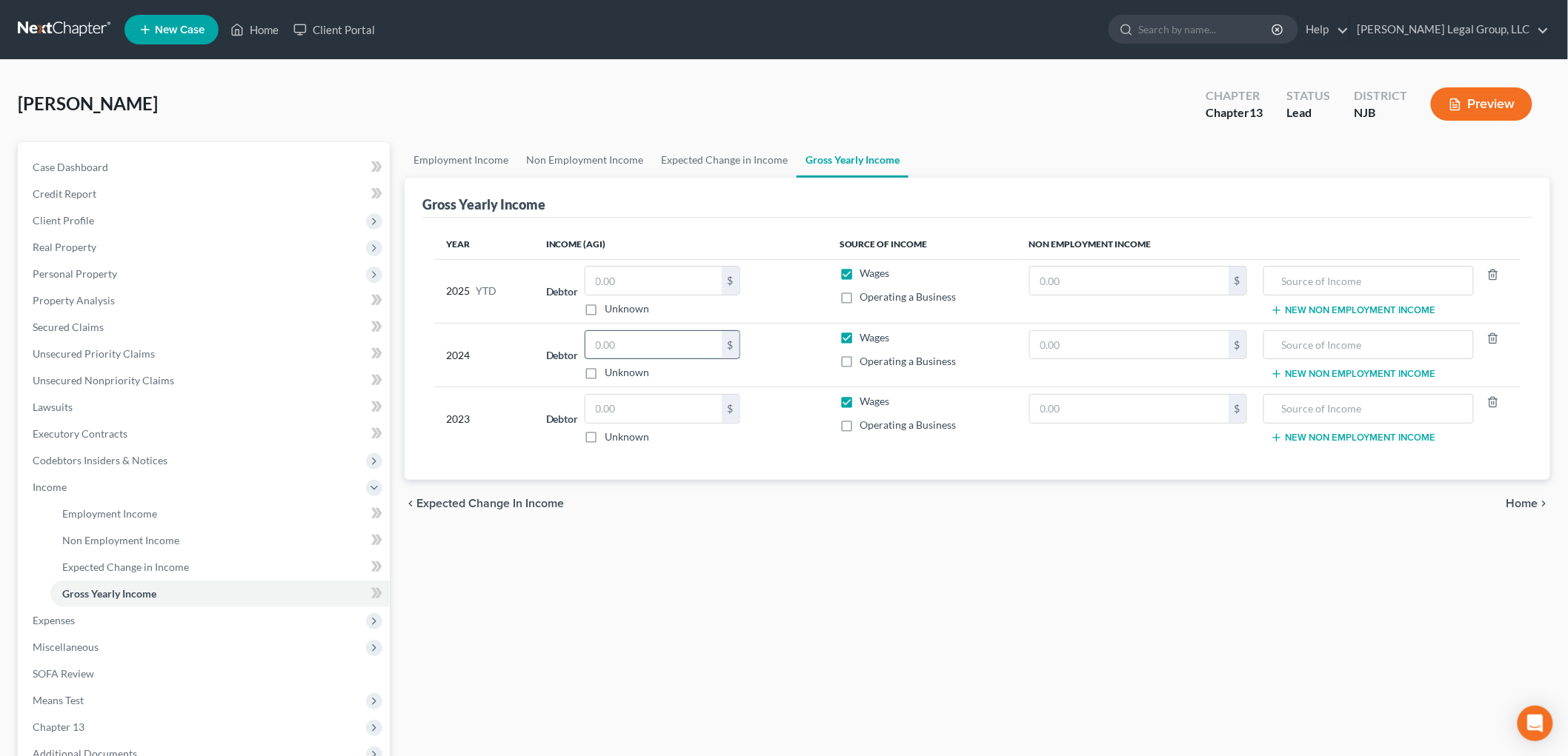
click at [660, 355] on input "text" at bounding box center [653, 345] width 136 height 28
type input "19,355"
click at [662, 403] on input "text" at bounding box center [653, 409] width 136 height 28
type input "19,750"
click at [62, 618] on span "Expenses" at bounding box center [53, 620] width 42 height 13
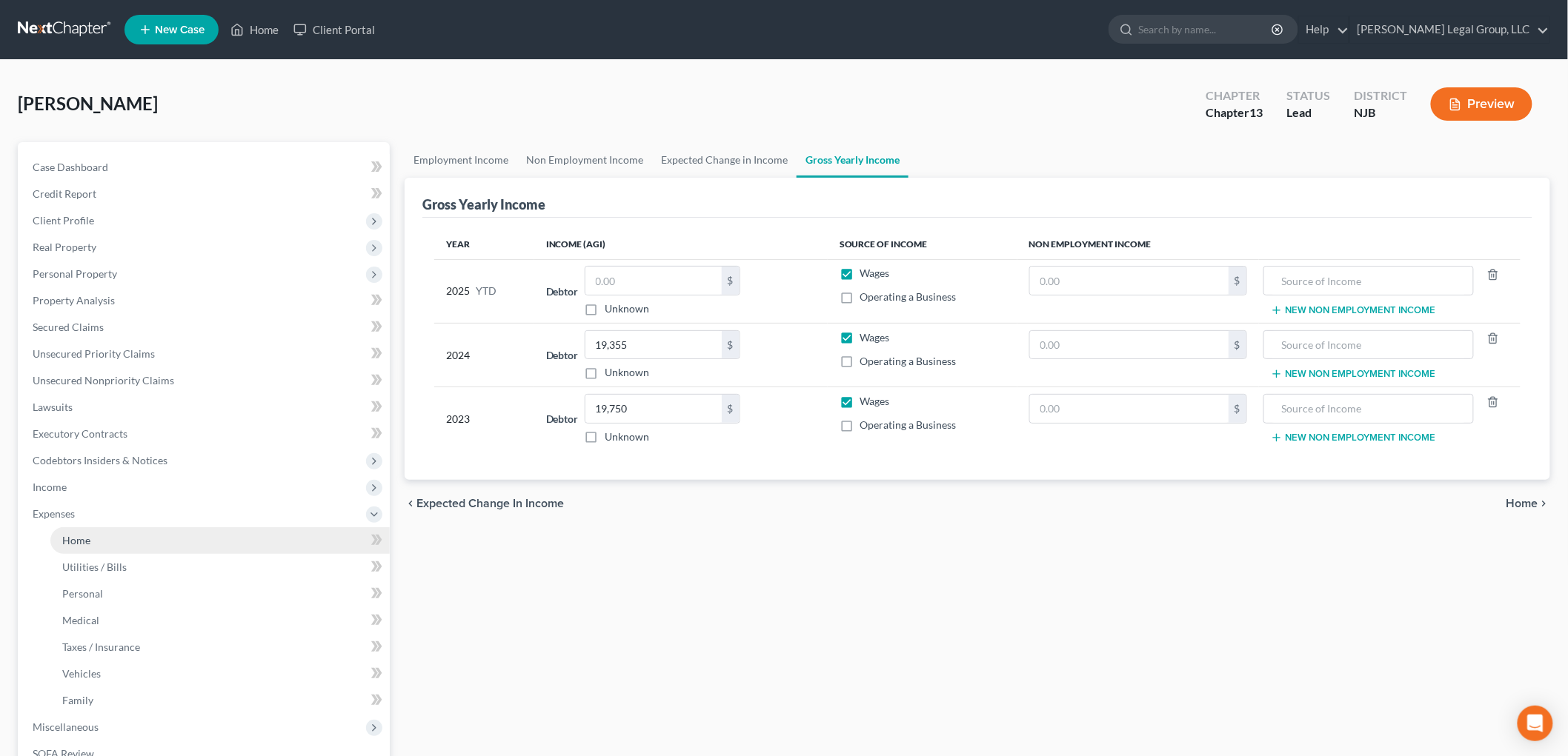
click at [96, 536] on link "Home" at bounding box center [220, 540] width 339 height 27
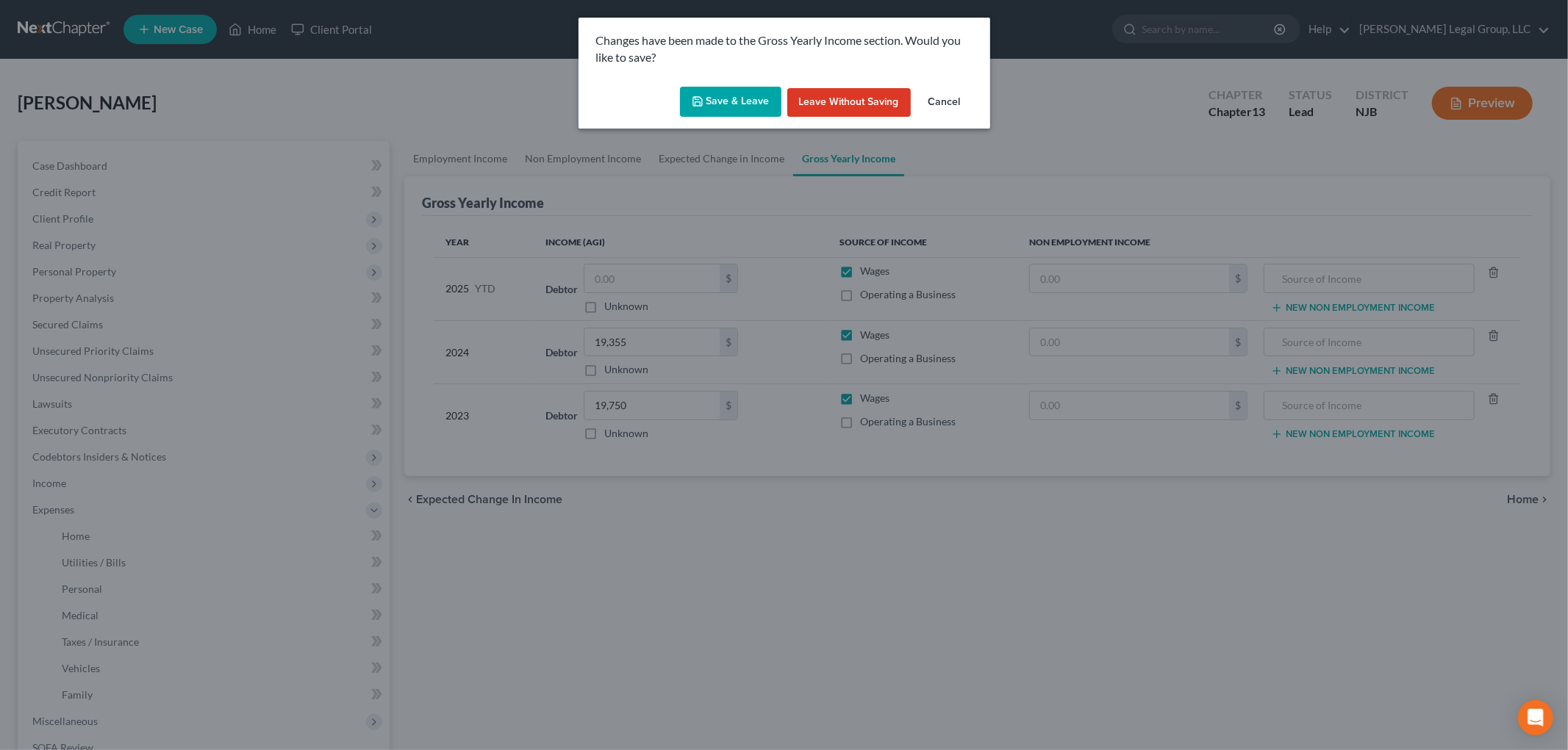
click at [731, 88] on button "Save & Leave" at bounding box center [731, 102] width 102 height 31
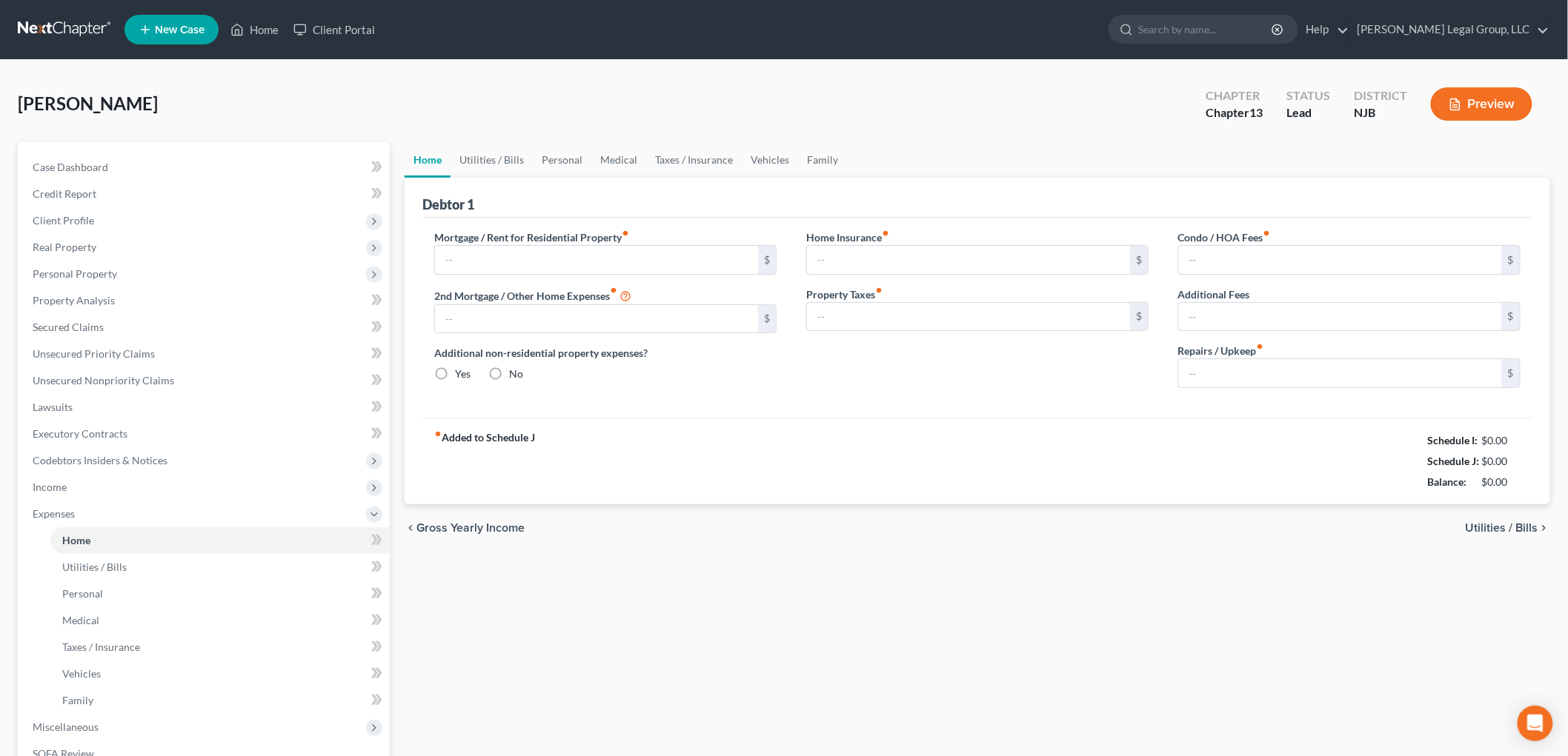
type input "0.00"
radio input "true"
type input "185.00"
type input "300.00"
type input "0.00"
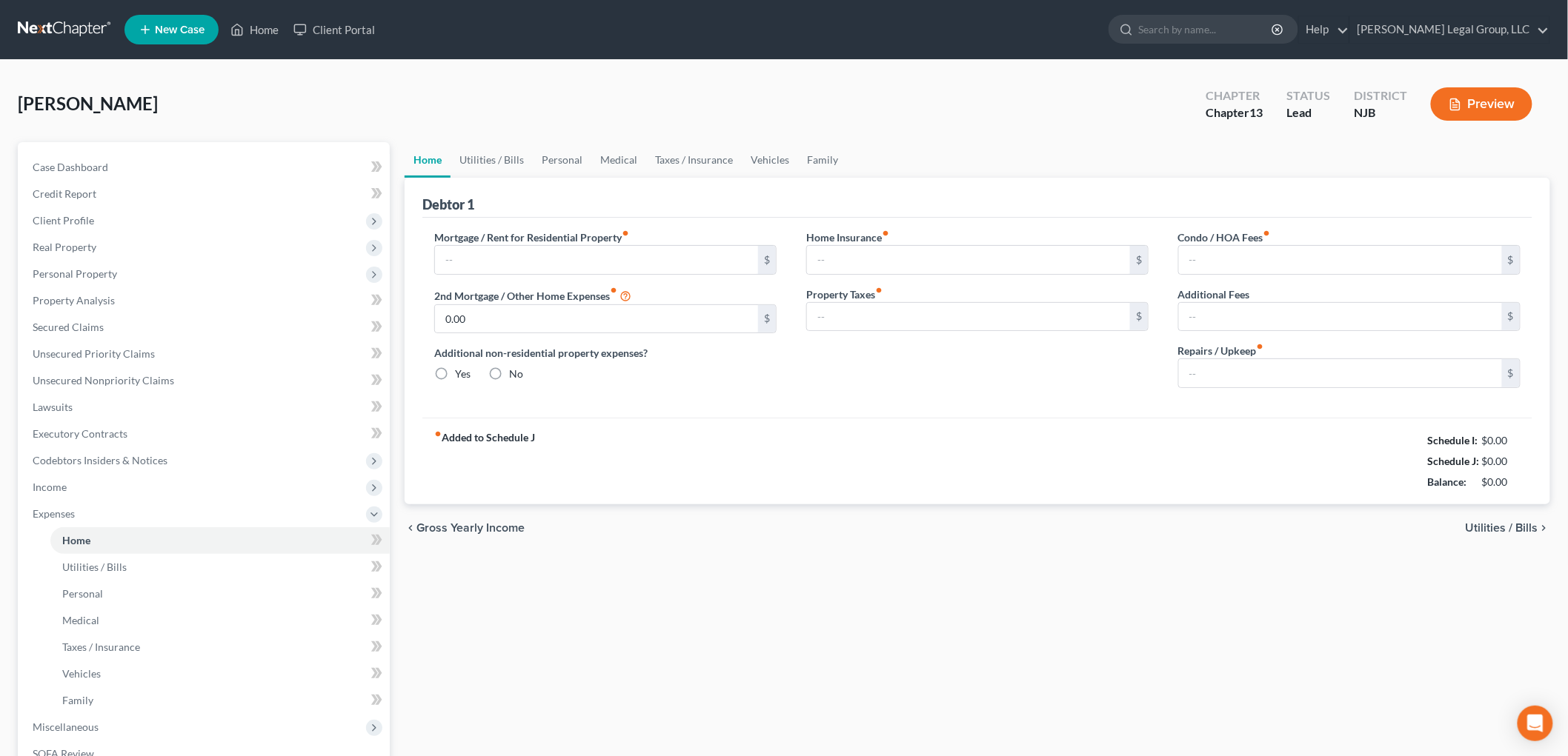
type input "0.00"
click at [515, 148] on link "Utilities / Bills" at bounding box center [492, 159] width 83 height 35
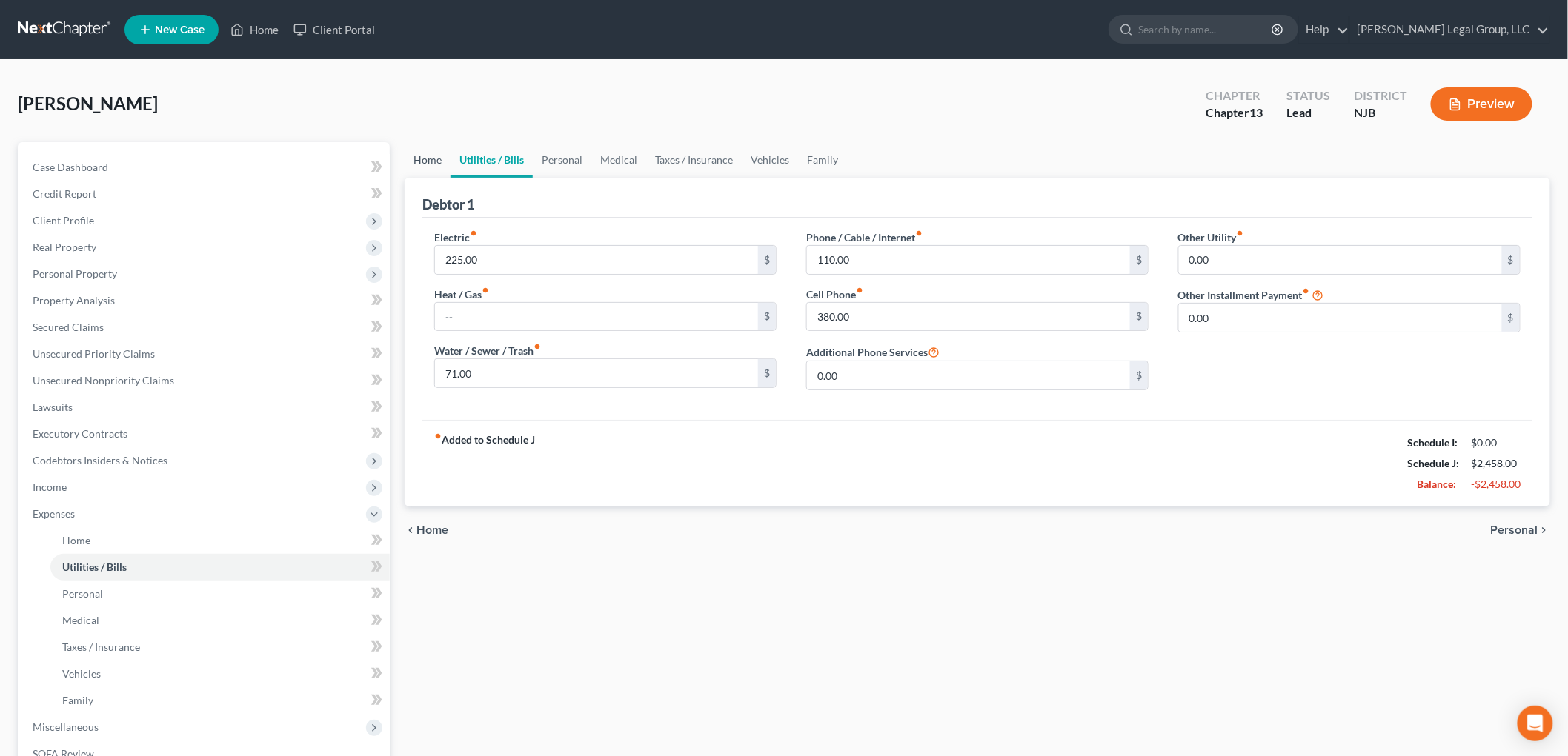
click at [435, 151] on link "Home" at bounding box center [427, 159] width 46 height 35
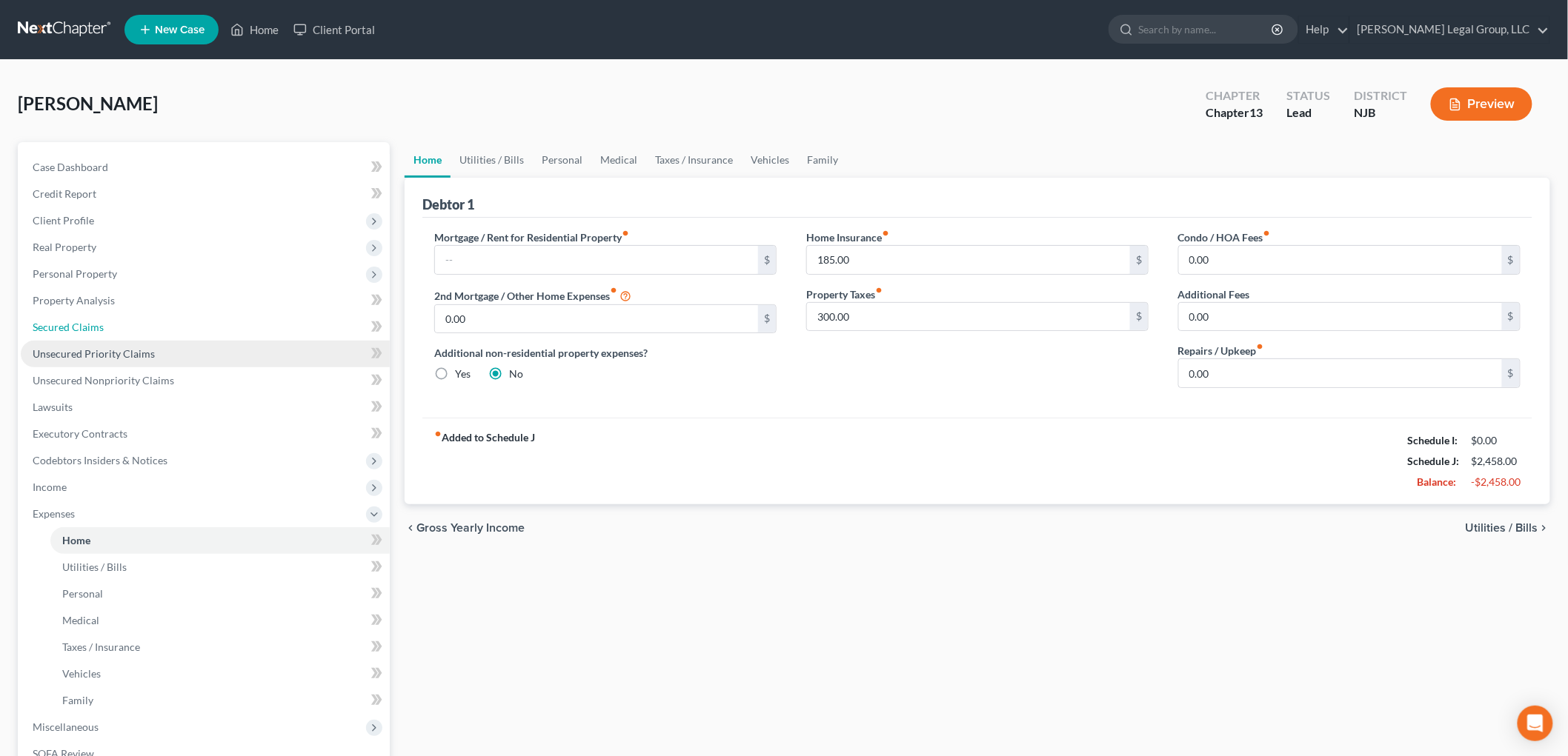
click at [101, 323] on span "Secured Claims" at bounding box center [68, 327] width 71 height 13
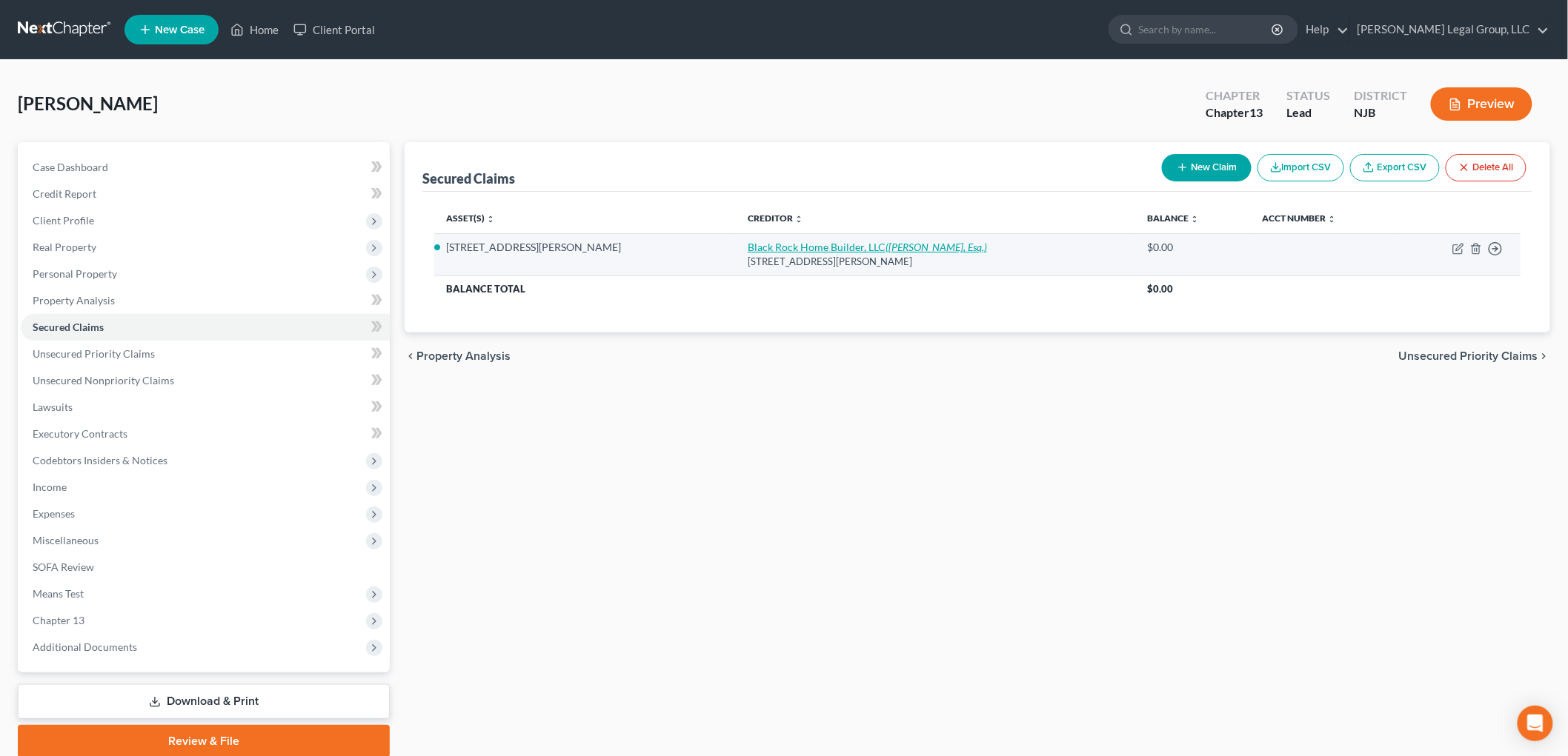
click at [747, 250] on link "Black Rock Home Builder, LLC ([PERSON_NAME], Esq.)" at bounding box center [867, 247] width 239 height 13
select select "33"
select select "4"
select select "3"
select select "0"
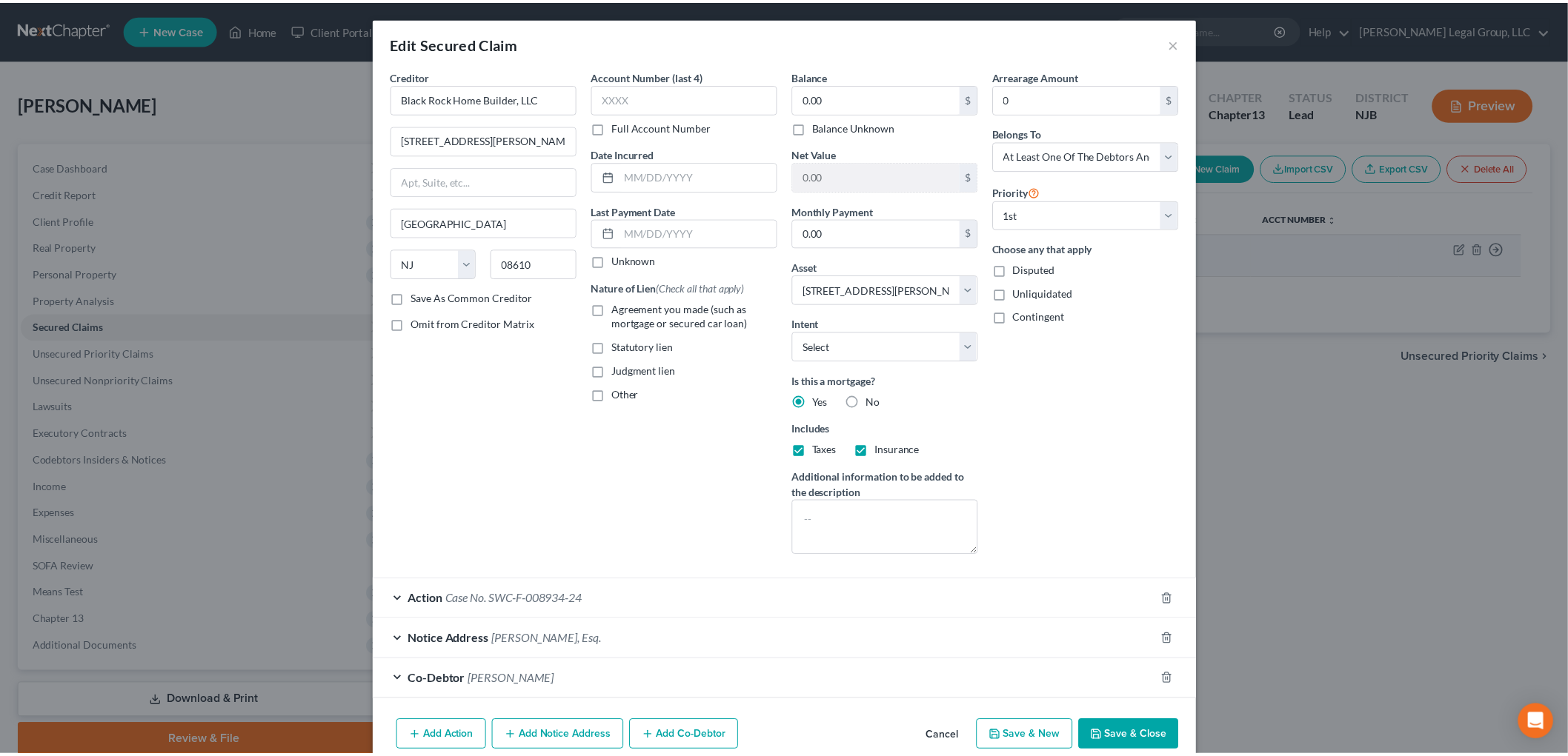
scroll to position [39, 0]
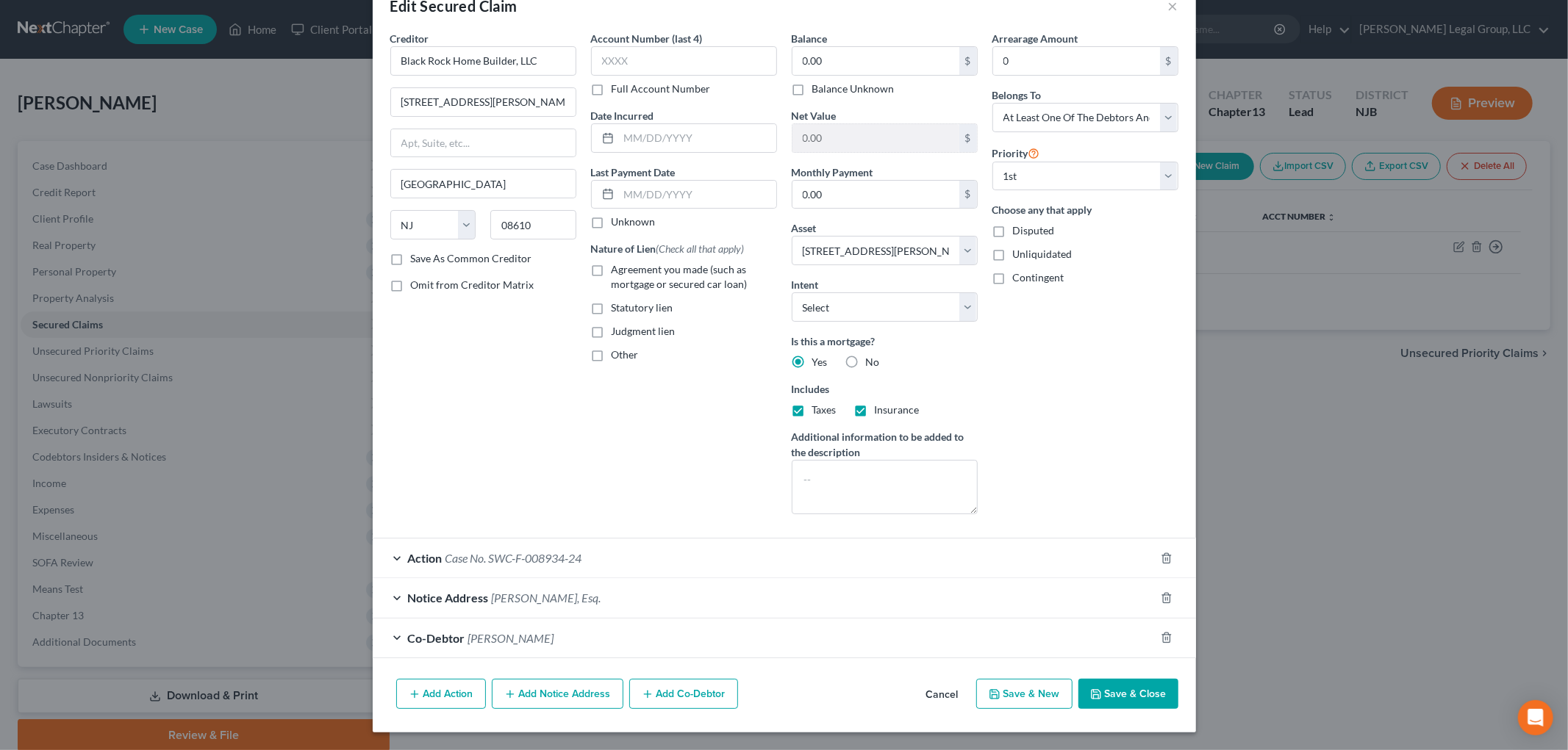
click at [612, 265] on label "Agreement you made (such as mortgage or secured car loan)" at bounding box center [695, 277] width 166 height 29
click at [618, 265] on input "Agreement you made (such as mortgage or secured car loan)" at bounding box center [622, 267] width 9 height 9
checkbox input "true"
click at [880, 305] on select "Select Surrender Redeem Reaffirm Avoid Other" at bounding box center [885, 307] width 186 height 29
click at [890, 320] on select "Select Surrender Redeem Reaffirm Avoid Other" at bounding box center [885, 307] width 186 height 29
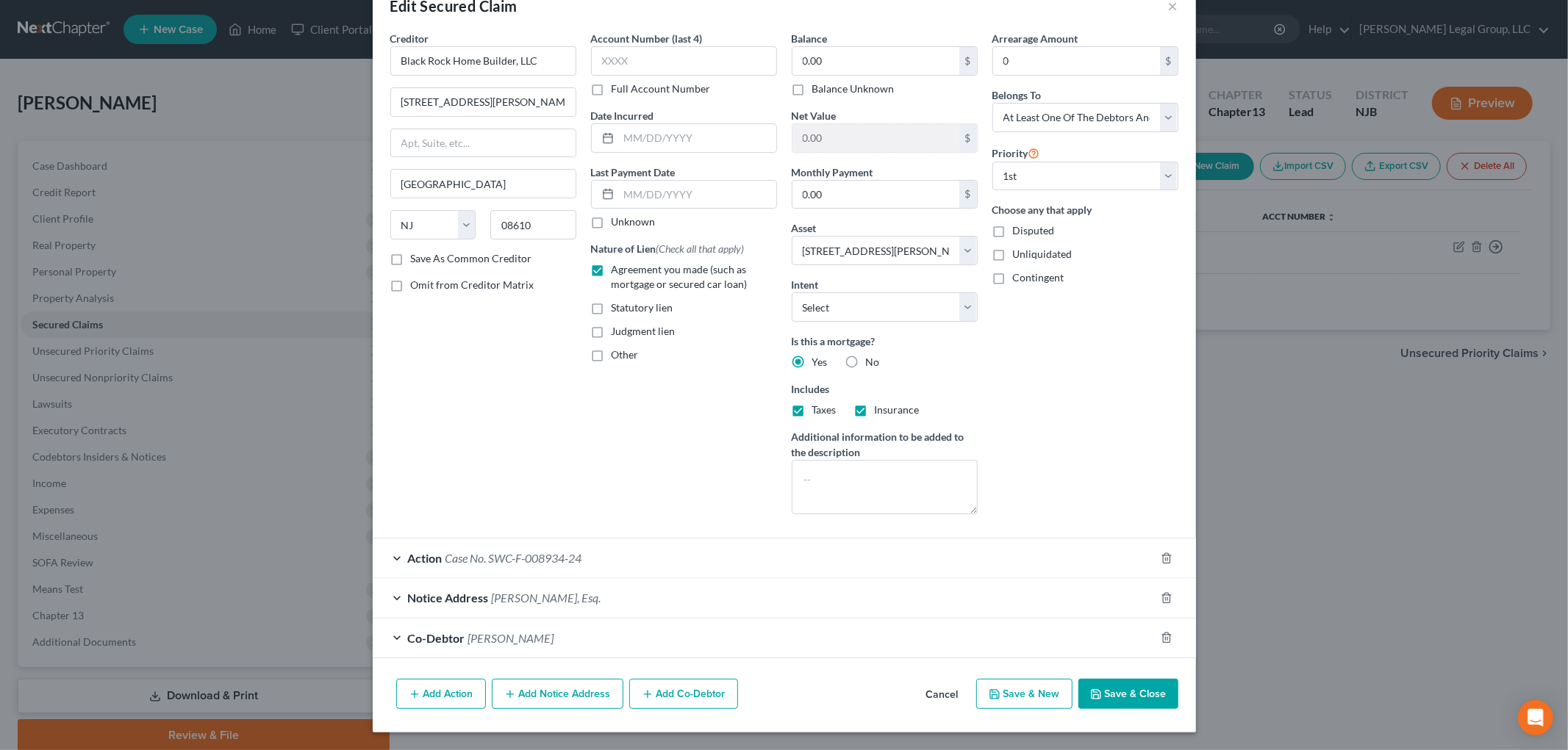
click at [1092, 692] on icon "button" at bounding box center [1096, 695] width 9 height 9
select select
